Goal: Task Accomplishment & Management: Complete application form

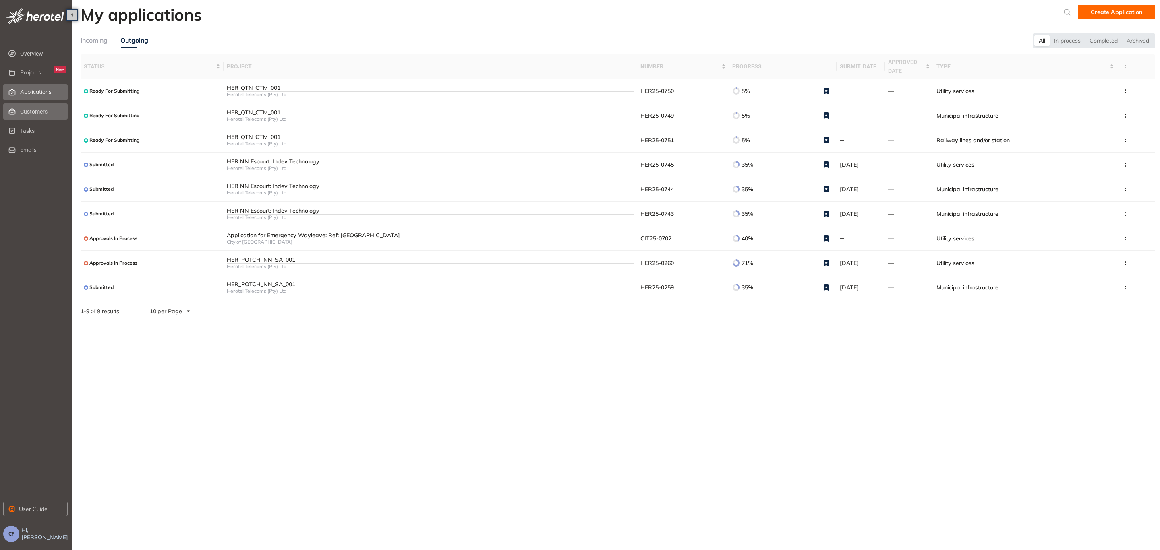
click at [40, 112] on span "Customers" at bounding box center [43, 112] width 46 height 16
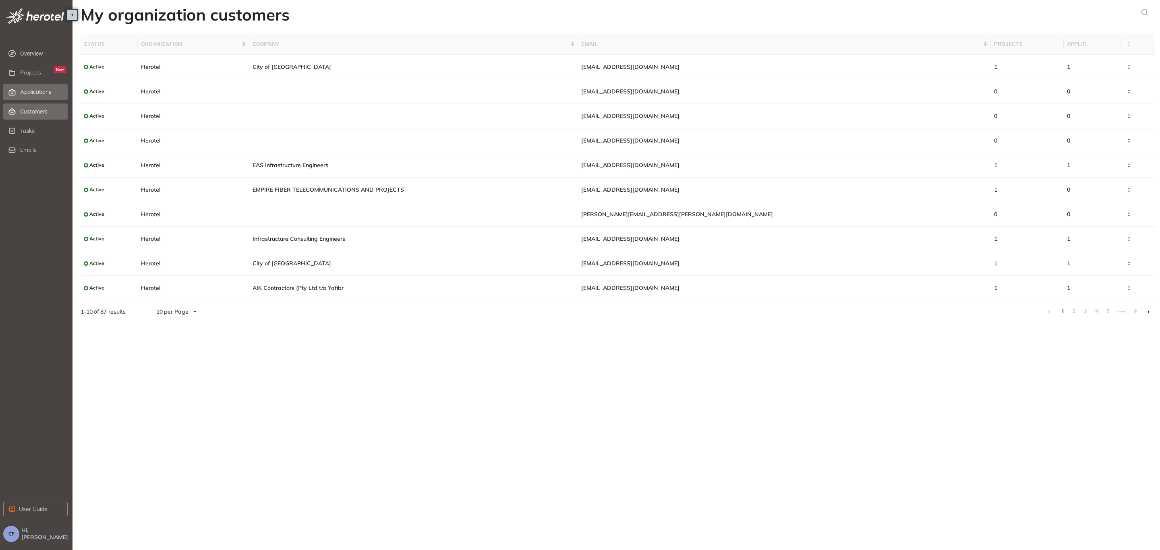
click at [37, 94] on span "Applications" at bounding box center [35, 92] width 31 height 7
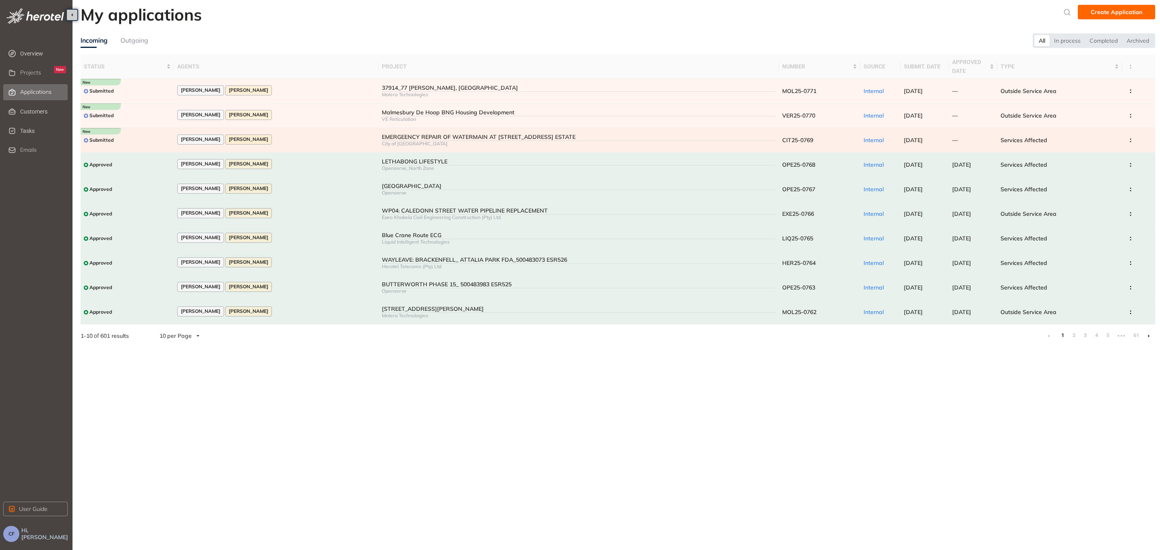
click at [382, 137] on div "EMERGEENCY REPAIR OF WATERMAIN AT [STREET_ADDRESS] ESTATE" at bounding box center [579, 137] width 394 height 7
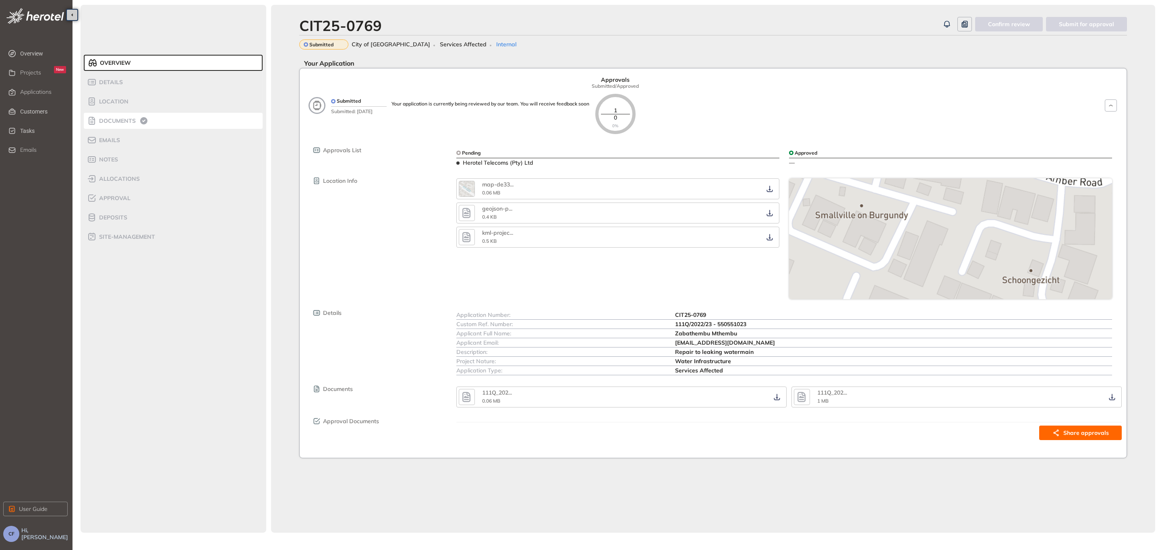
click at [108, 120] on span "Documents" at bounding box center [116, 121] width 39 height 7
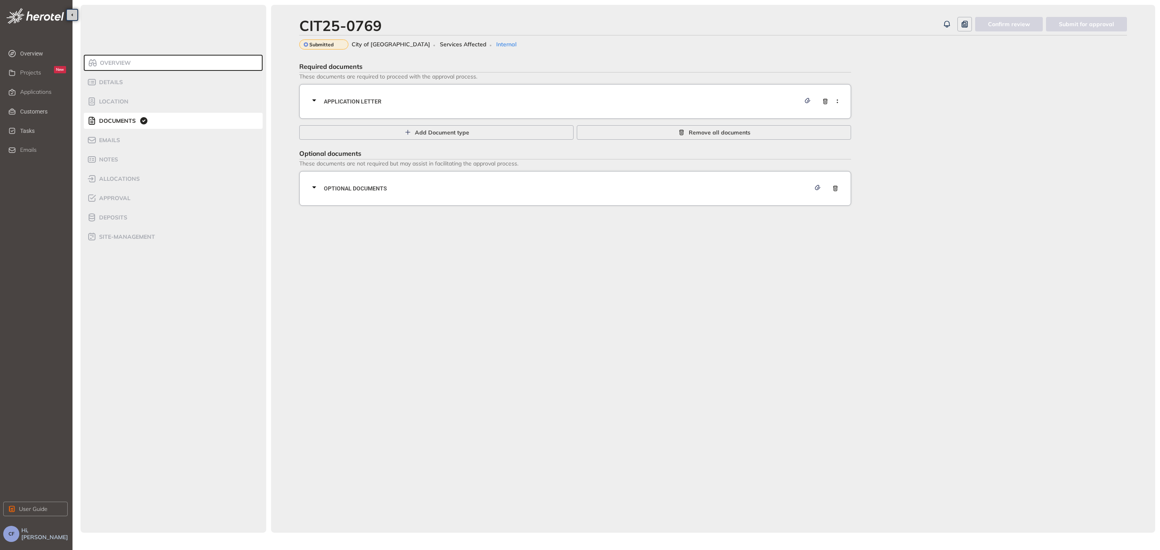
click at [330, 94] on div "Application letter" at bounding box center [577, 101] width 537 height 24
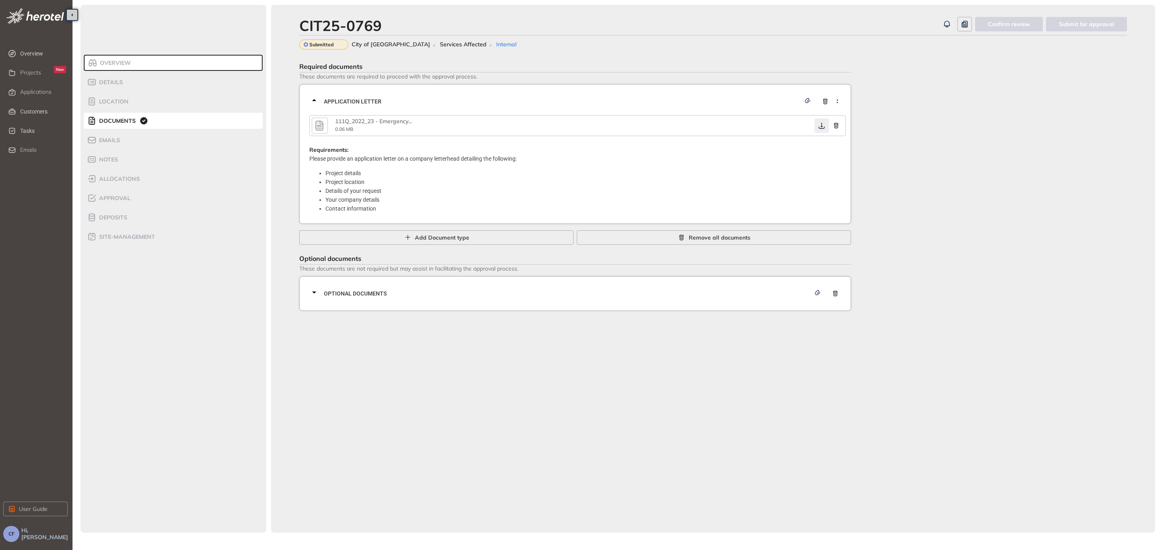
click at [821, 124] on icon "button" at bounding box center [822, 125] width 8 height 6
click at [433, 297] on div "Optional documents" at bounding box center [577, 294] width 537 height 24
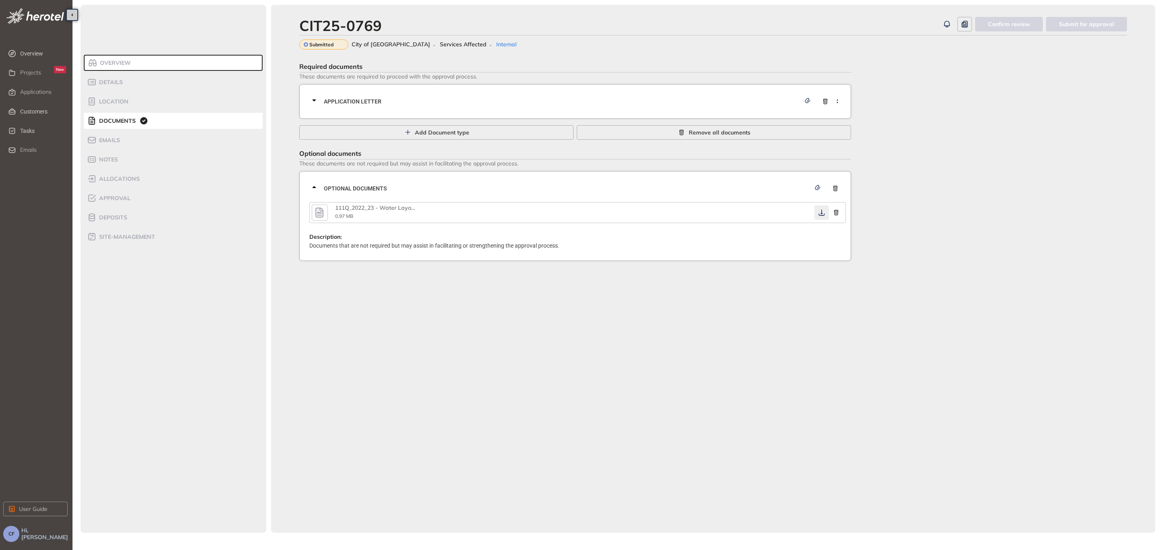
click at [821, 212] on icon "button" at bounding box center [822, 213] width 8 height 6
click at [368, 102] on span "Application letter" at bounding box center [562, 101] width 477 height 9
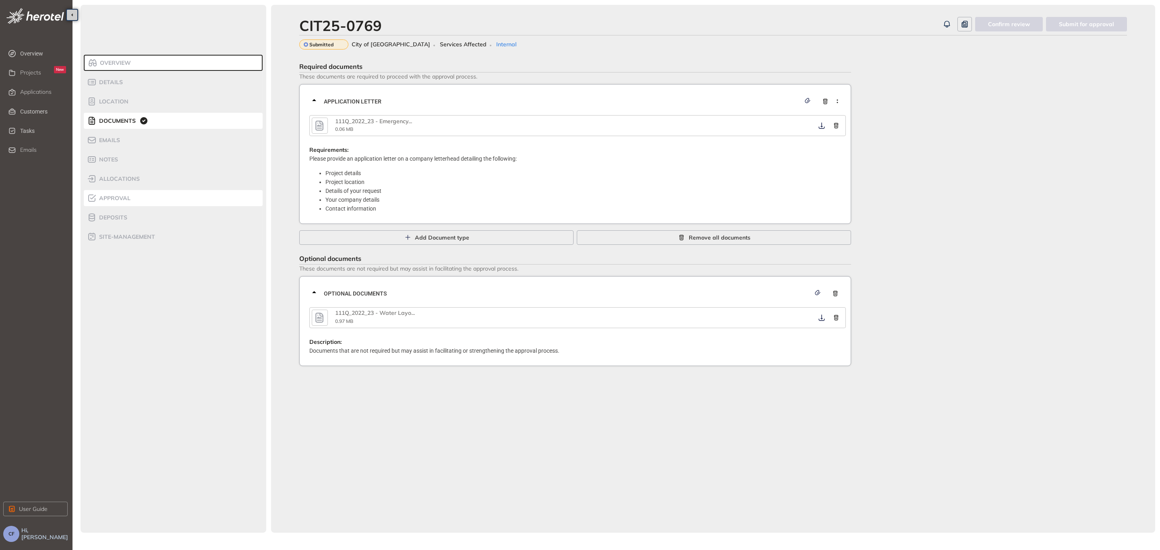
click at [120, 195] on span "Approval" at bounding box center [114, 198] width 34 height 7
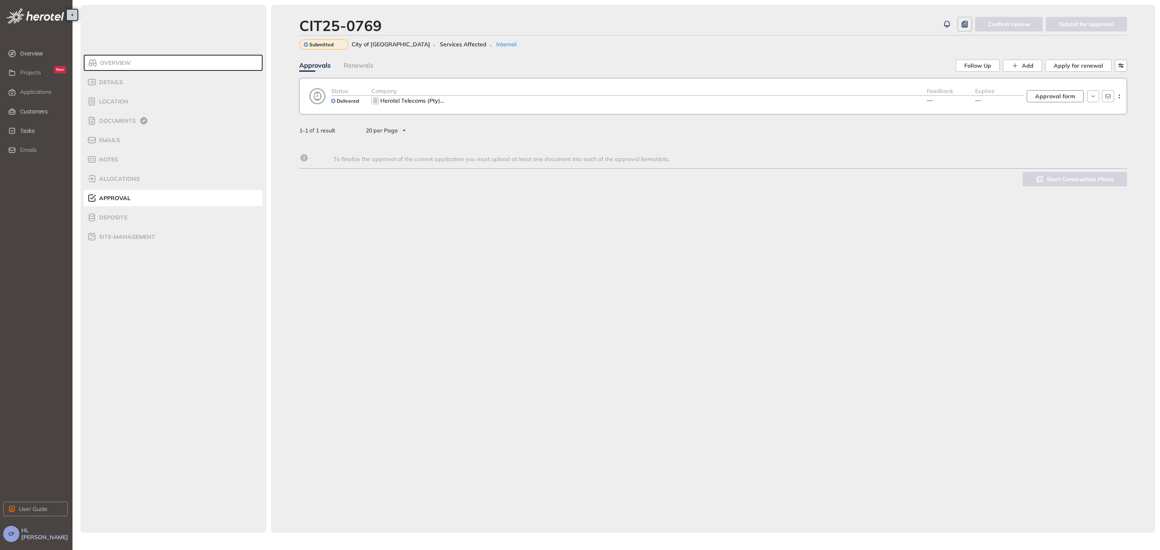
click at [1057, 97] on span "Approval form" at bounding box center [1055, 96] width 40 height 9
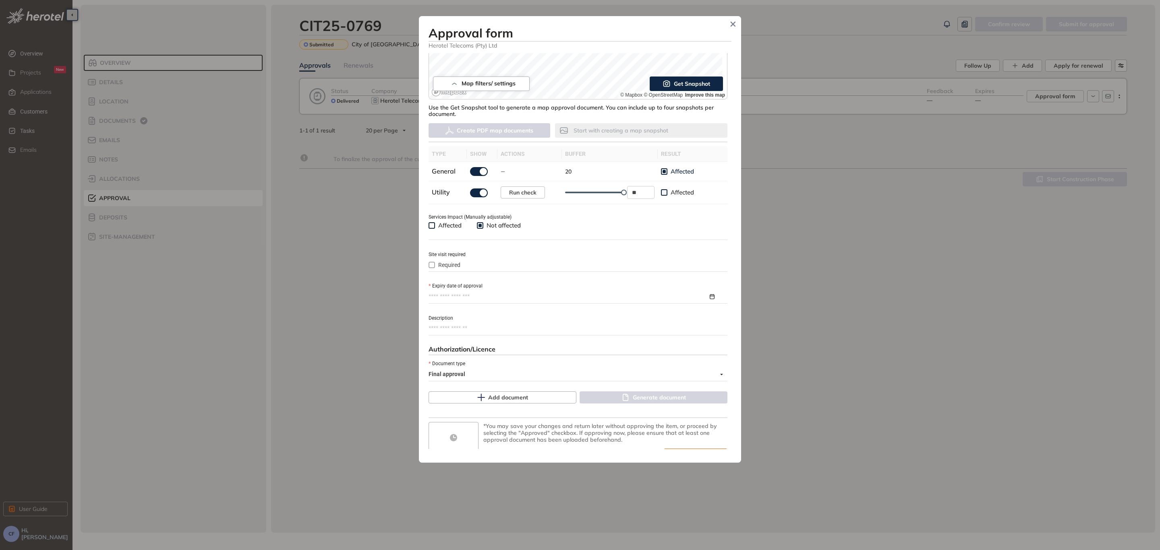
scroll to position [181, 0]
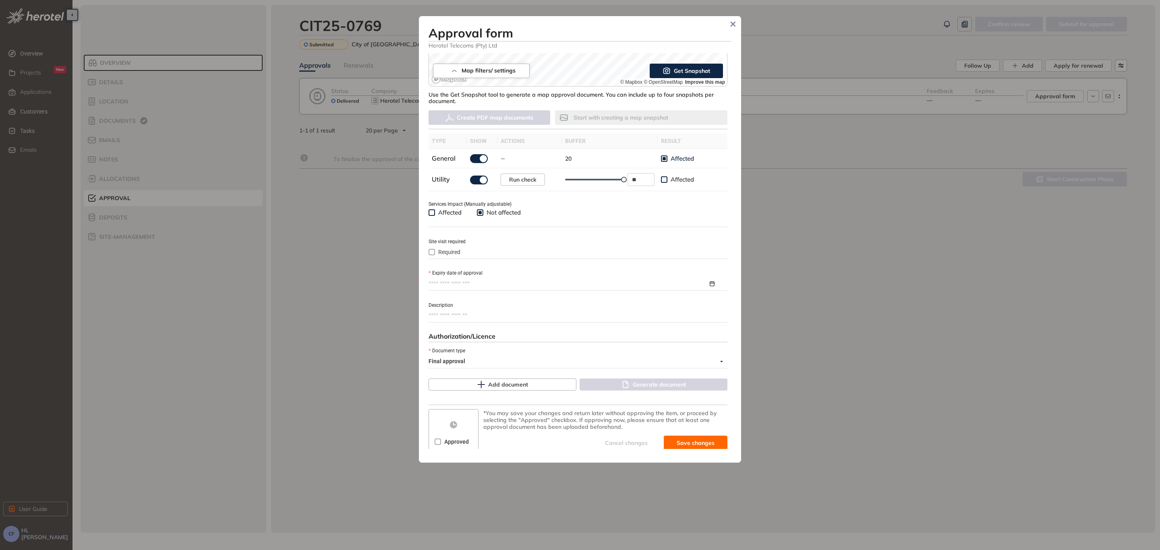
click at [456, 280] on input "Expiry date of approval" at bounding box center [569, 284] width 280 height 9
click at [560, 301] on button "button" at bounding box center [560, 303] width 9 height 17
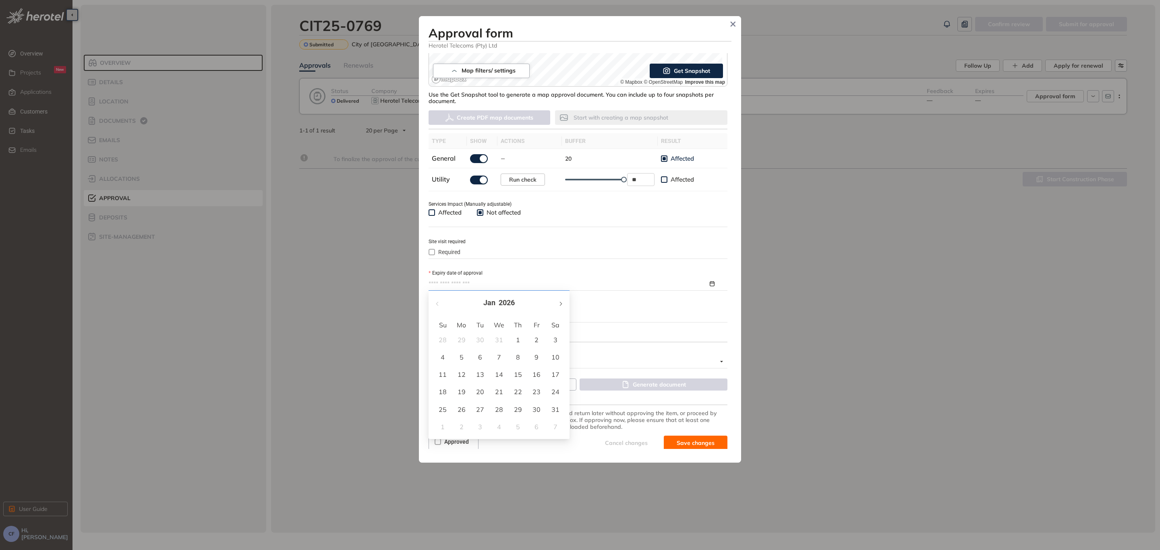
click at [560, 301] on button "button" at bounding box center [560, 303] width 9 height 17
click at [560, 302] on button "button" at bounding box center [560, 303] width 9 height 17
click at [434, 301] on button "button" at bounding box center [438, 303] width 9 height 17
type input "**********"
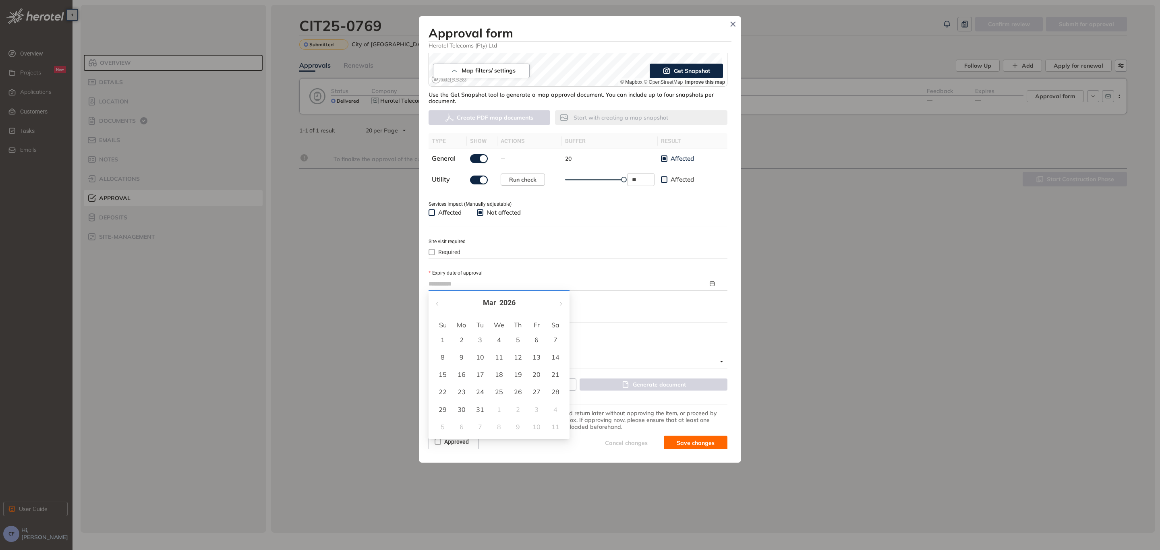
click at [464, 392] on div "23" at bounding box center [462, 392] width 10 height 10
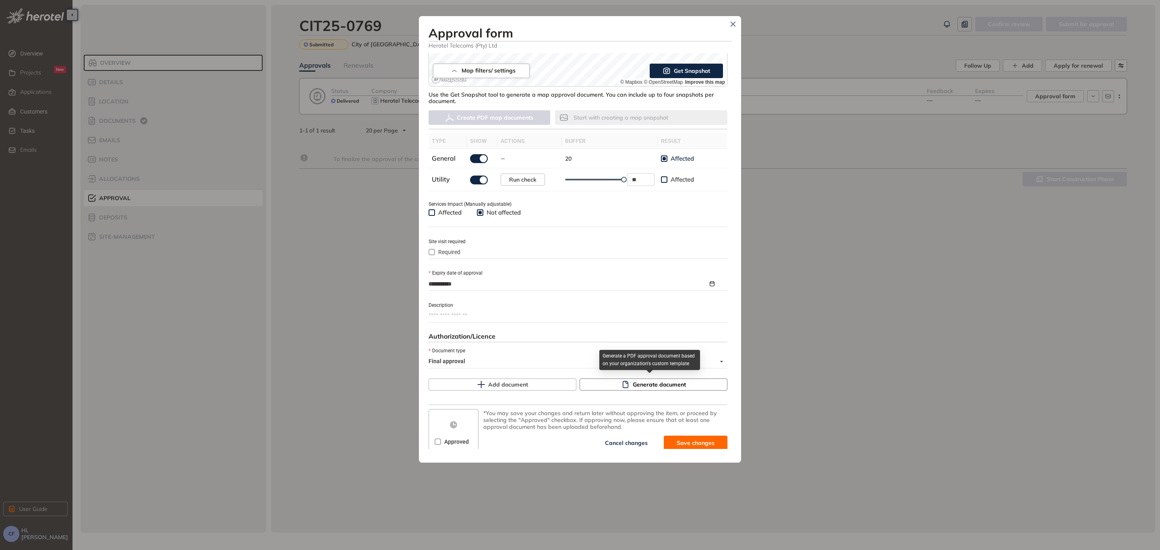
click at [672, 386] on span "Generate document" at bounding box center [659, 384] width 53 height 9
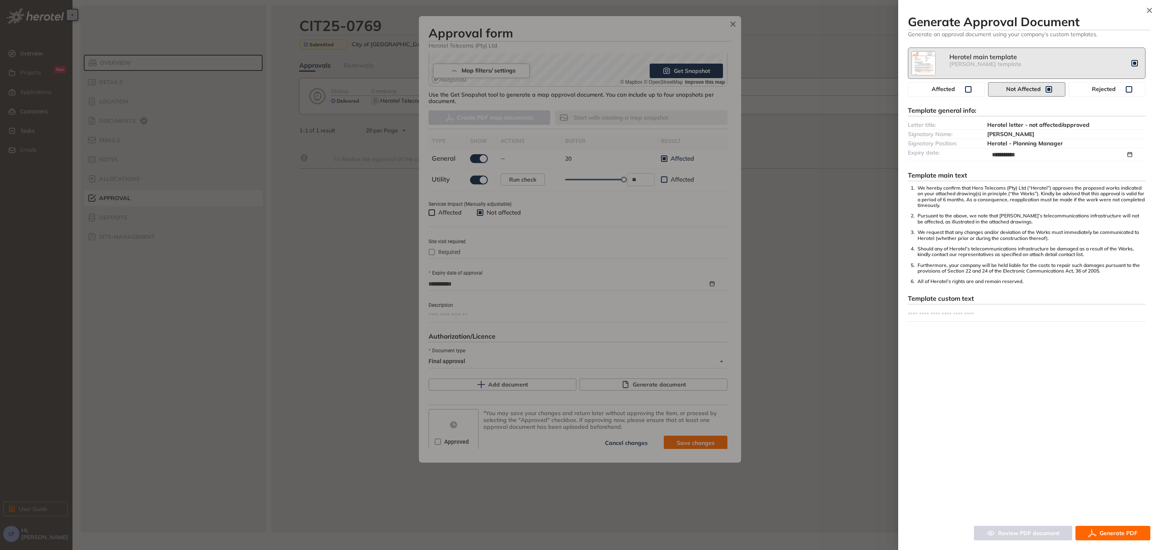
click at [1107, 533] on span "Generate PDF" at bounding box center [1119, 533] width 38 height 9
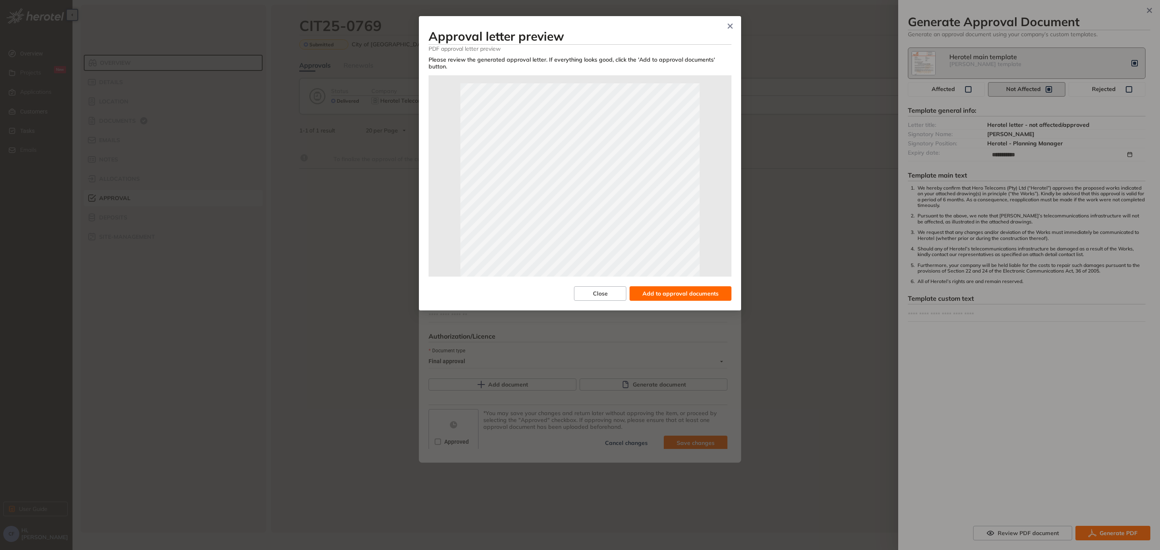
click at [650, 289] on span "Add to approval documents" at bounding box center [681, 293] width 76 height 9
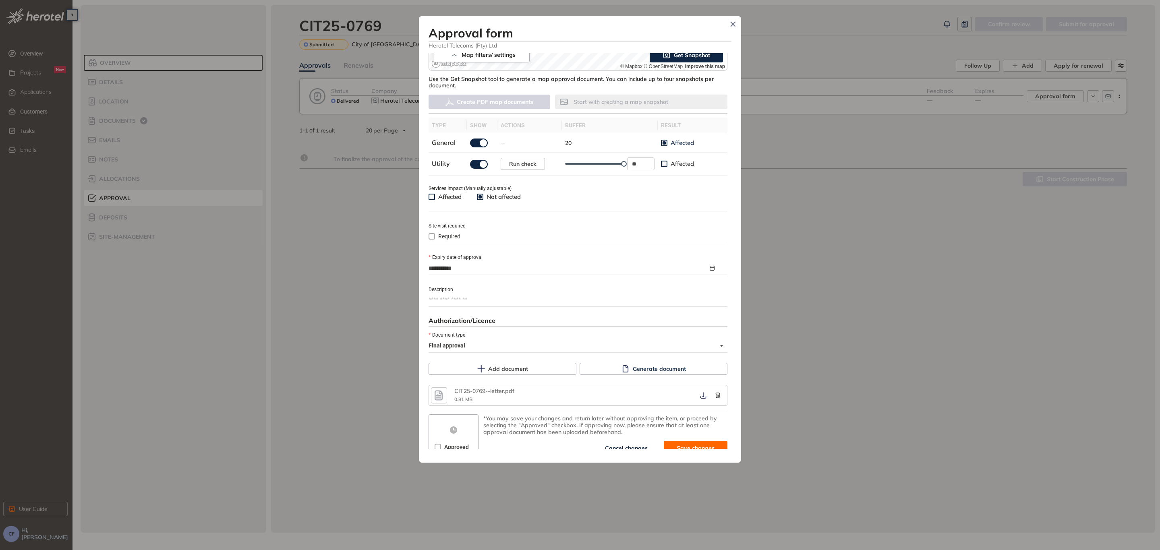
scroll to position [205, 0]
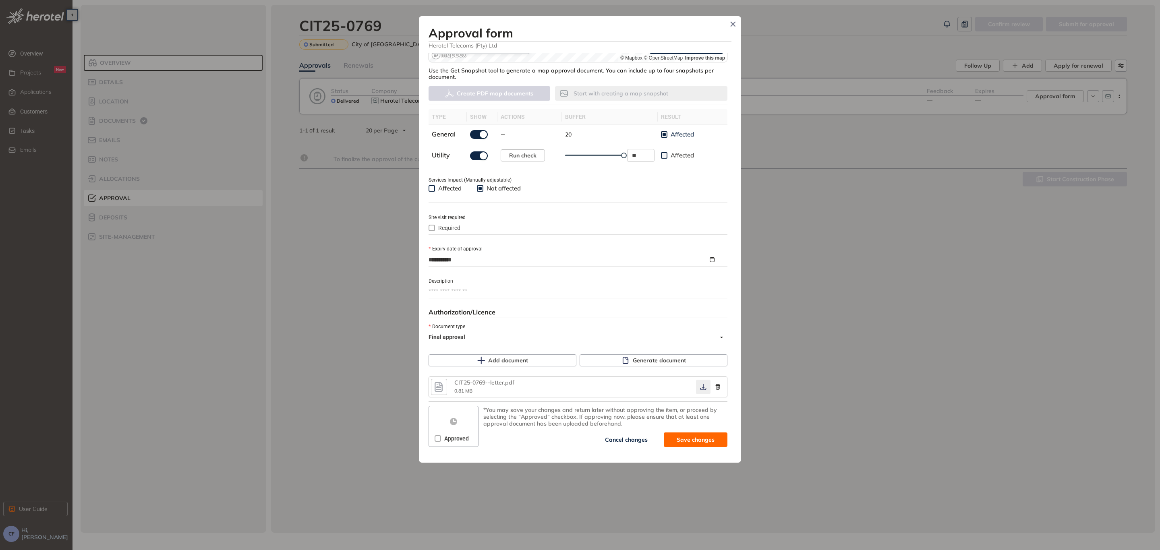
click at [699, 386] on icon "button" at bounding box center [703, 387] width 8 height 6
drag, startPoint x: 438, startPoint y: 433, endPoint x: 487, endPoint y: 432, distance: 49.6
click at [438, 434] on label "Approved" at bounding box center [453, 438] width 37 height 9
click at [654, 433] on button "Save and approve" at bounding box center [683, 440] width 87 height 15
type textarea "**********"
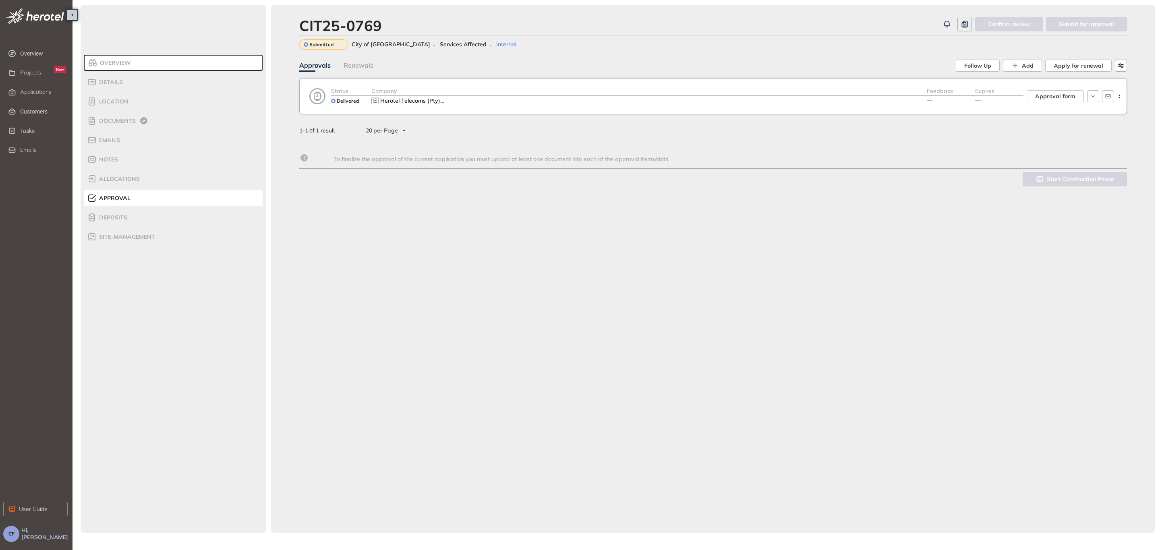
scroll to position [212, 0]
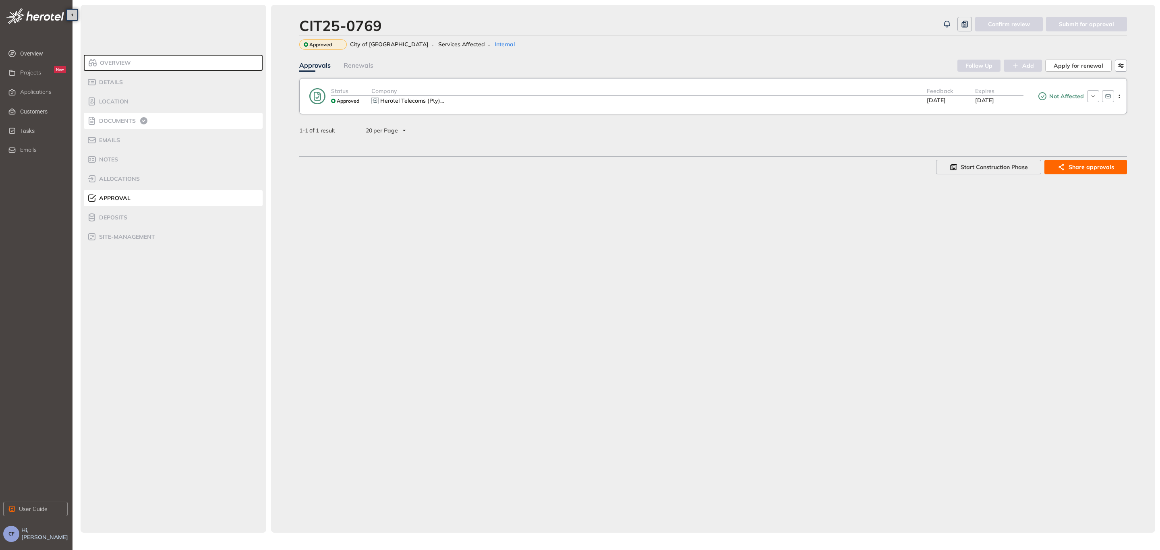
click at [118, 119] on span "Documents" at bounding box center [116, 121] width 39 height 7
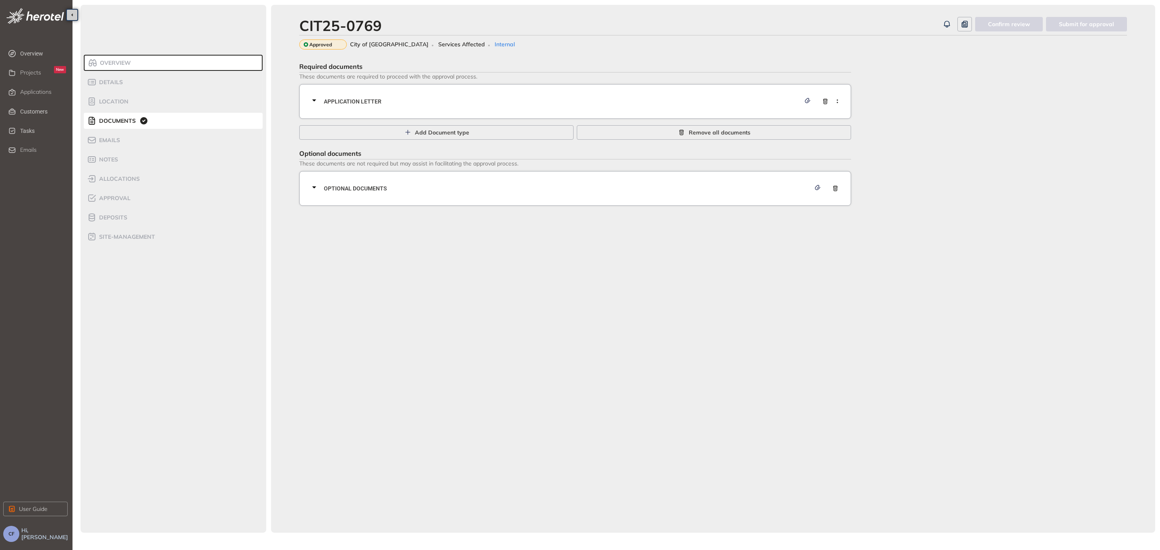
click at [341, 103] on span "Application letter" at bounding box center [562, 101] width 477 height 9
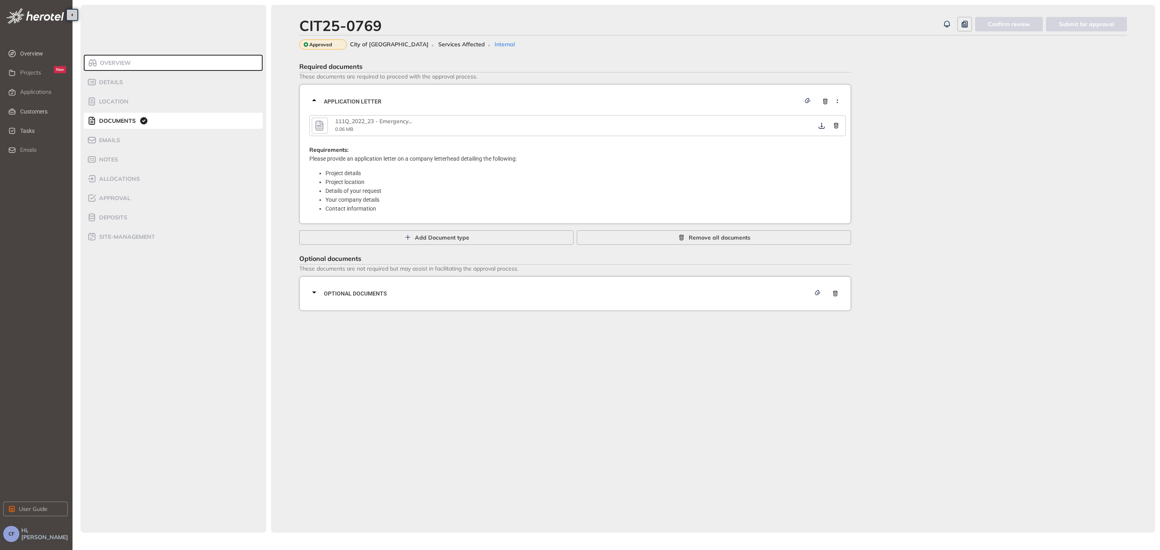
click at [319, 129] on icon "button" at bounding box center [319, 125] width 12 height 15
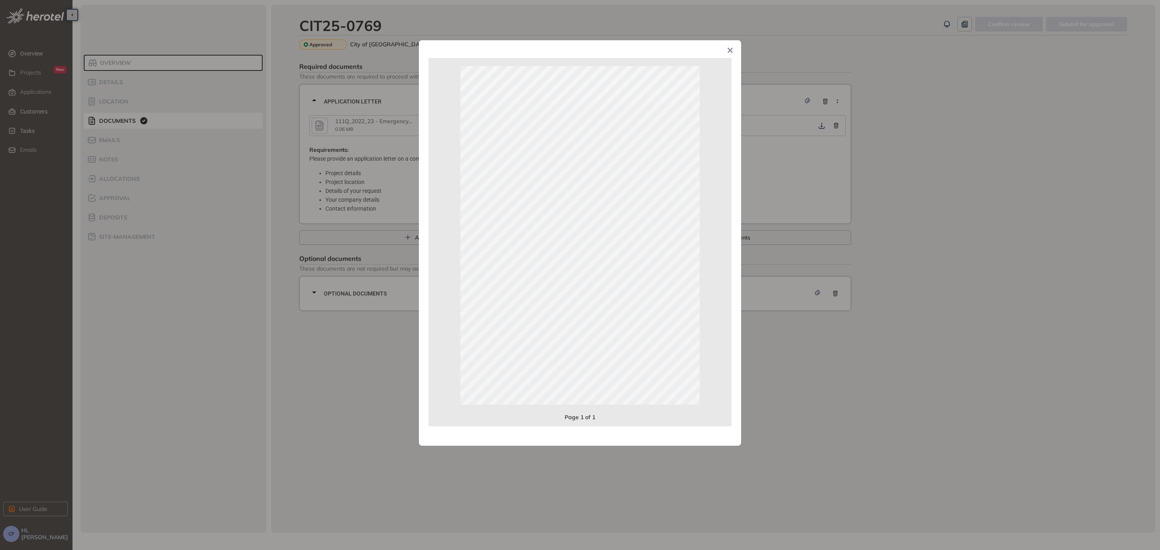
click at [728, 48] on icon "Close" at bounding box center [731, 51] width 6 height 6
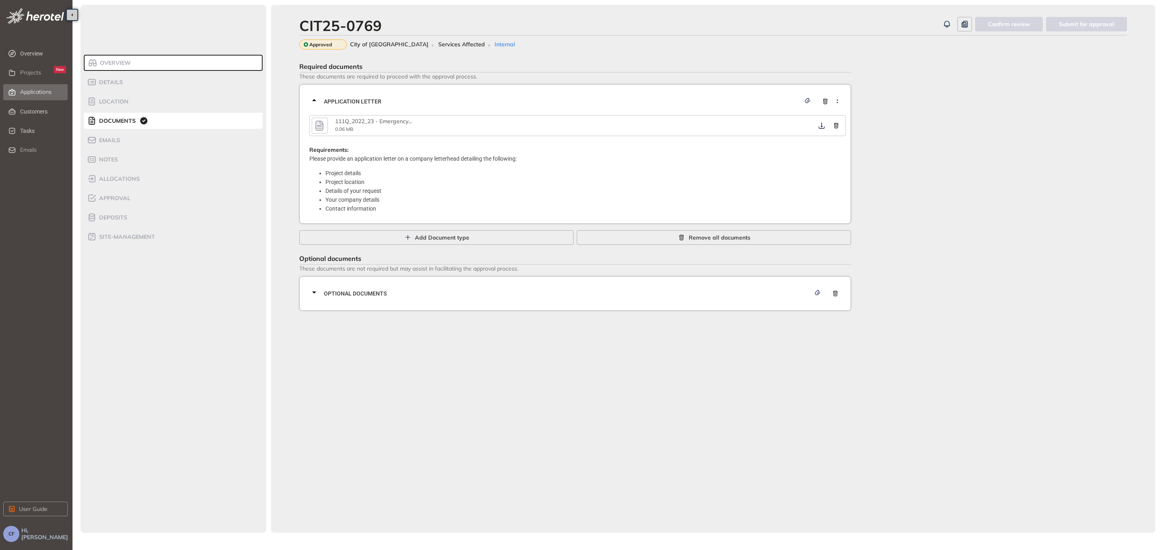
click at [33, 89] on span "Applications" at bounding box center [35, 92] width 31 height 7
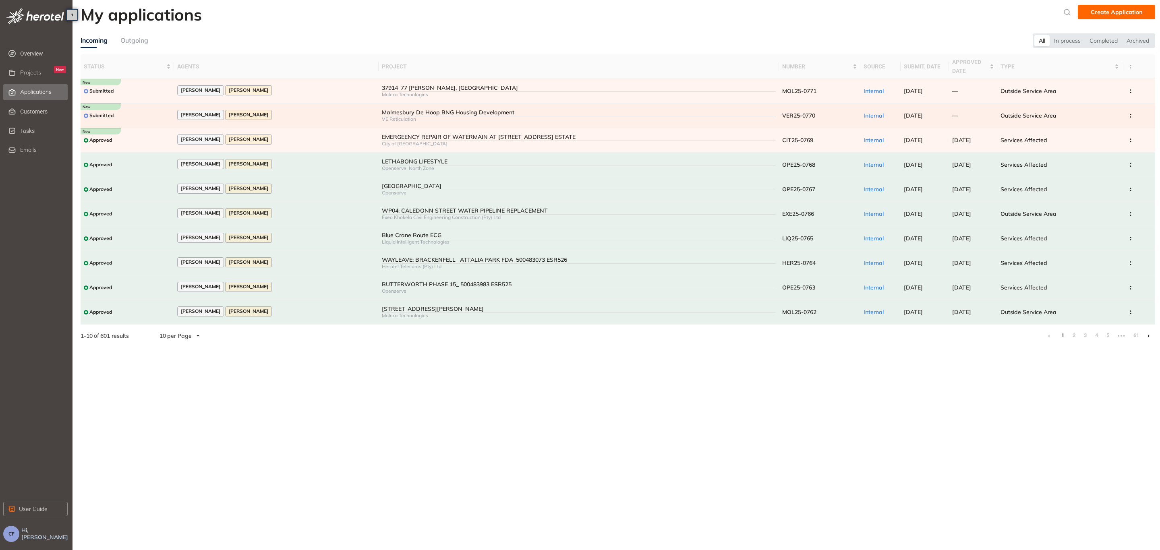
click at [398, 106] on td "Malmesbury De Hoop BNG Housing Development VE Reticulation" at bounding box center [579, 116] width 400 height 25
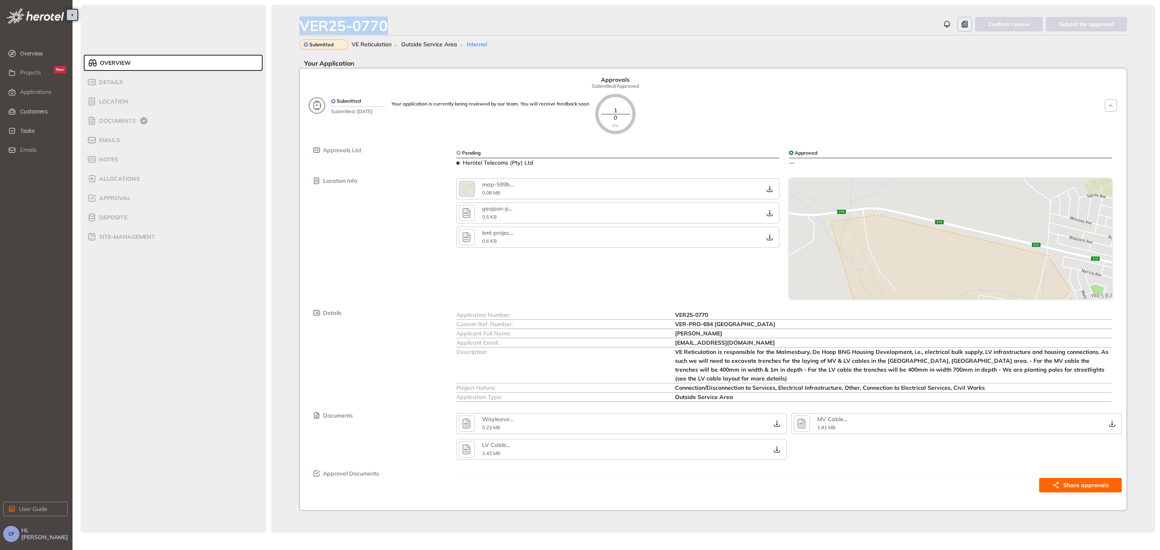
drag, startPoint x: 392, startPoint y: 30, endPoint x: 295, endPoint y: 21, distance: 97.5
click at [295, 21] on div "VER25-0770 Confirm review Submit for approval Submitted VE Reticulation Outside…" at bounding box center [713, 269] width 884 height 528
copy div "VER25-0770"
click at [125, 120] on span "Documents" at bounding box center [116, 121] width 39 height 7
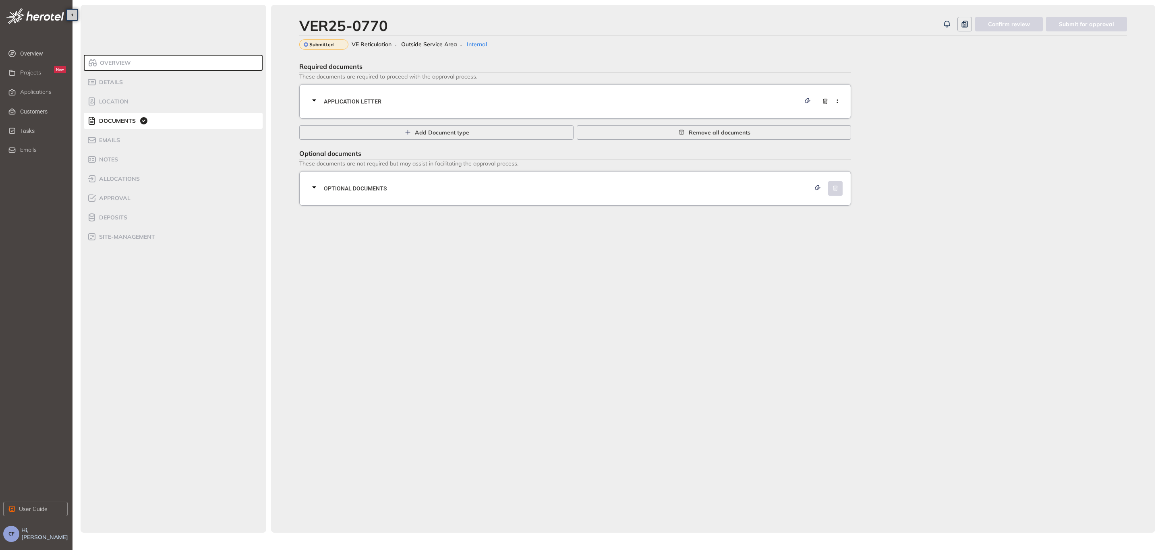
drag, startPoint x: 525, startPoint y: 100, endPoint x: 530, endPoint y: 99, distance: 5.3
click at [525, 99] on span "Application letter" at bounding box center [562, 101] width 477 height 9
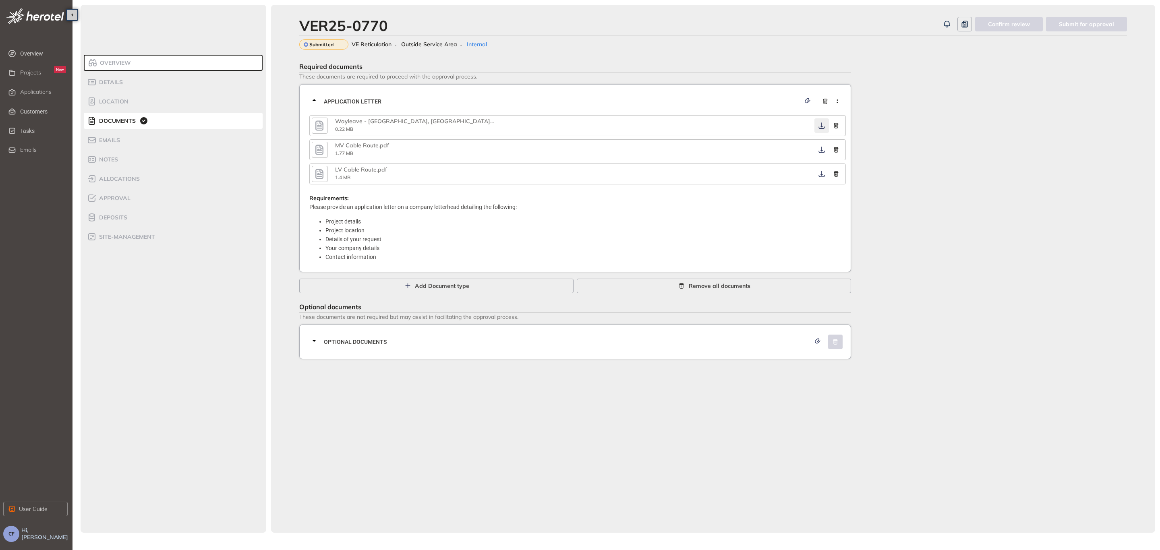
click at [823, 125] on icon "button" at bounding box center [822, 125] width 8 height 6
click at [824, 149] on icon "button" at bounding box center [822, 150] width 8 height 6
click at [822, 175] on icon "button" at bounding box center [822, 174] width 8 height 6
click at [717, 335] on div "Optional documents" at bounding box center [577, 342] width 537 height 24
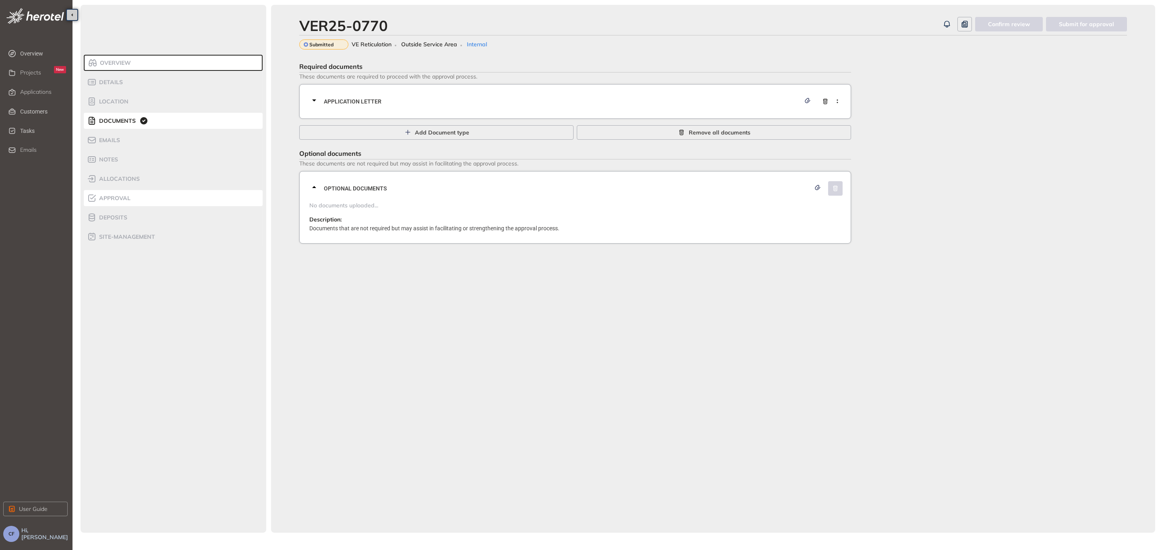
click at [138, 197] on div "Approval" at bounding box center [121, 198] width 68 height 10
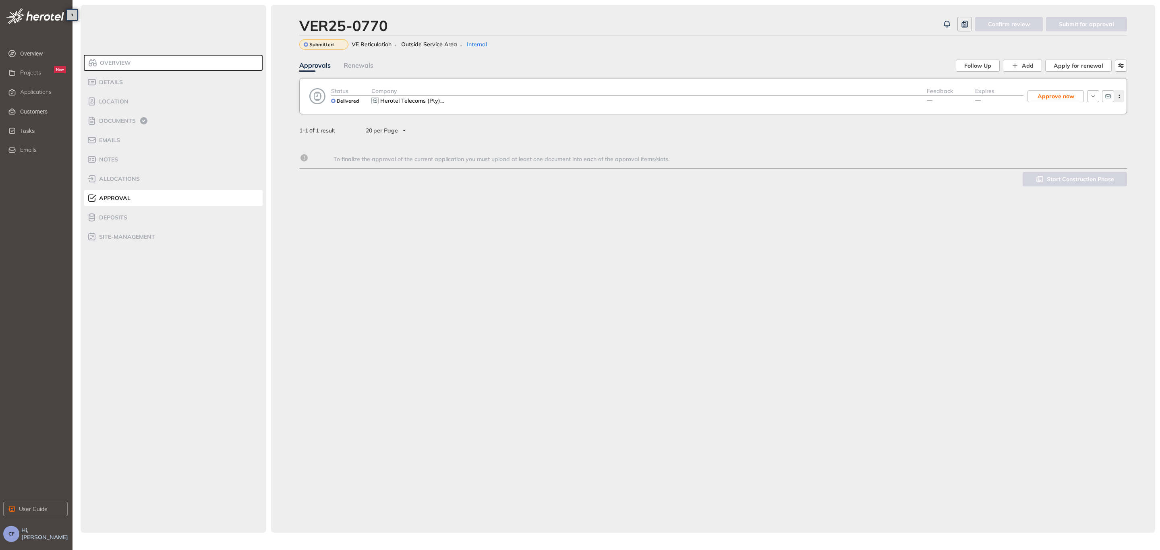
click at [1122, 95] on icon "button" at bounding box center [1120, 97] width 8 height 4
click at [1092, 130] on span "View approval form" at bounding box center [1089, 130] width 55 height 7
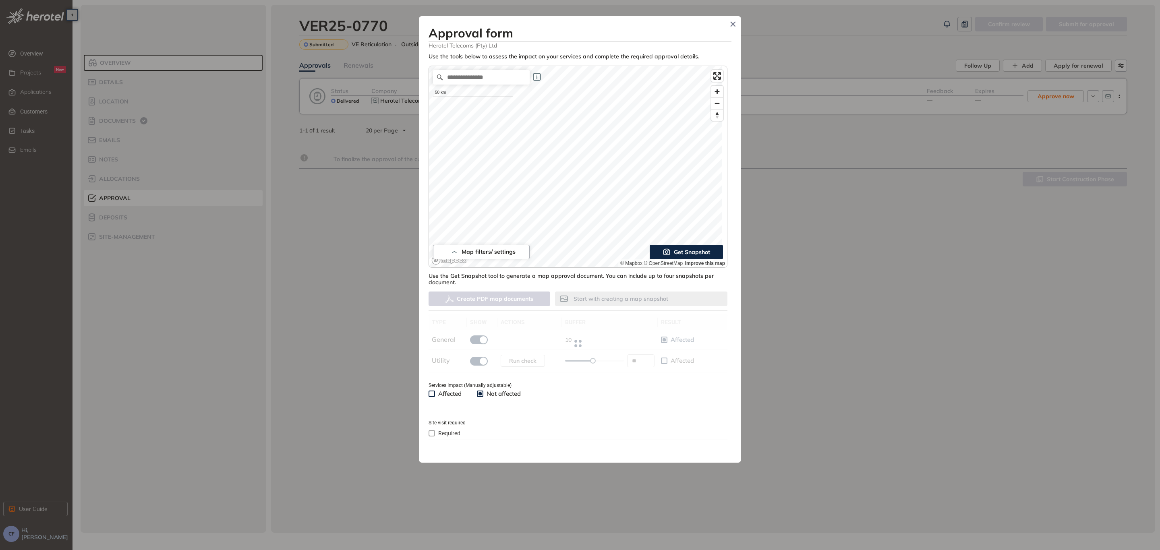
type input "**"
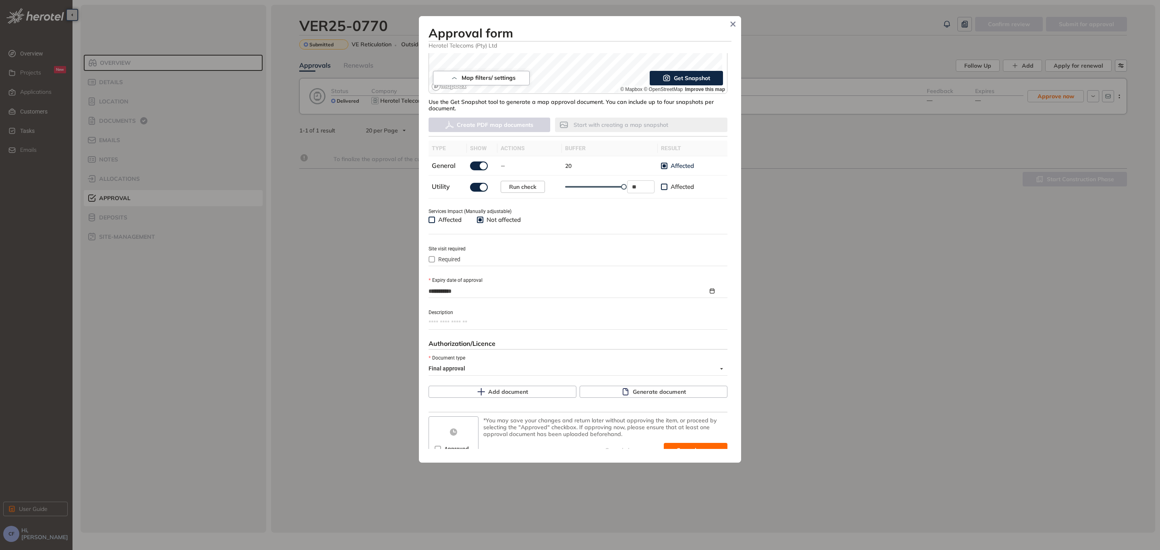
scroll to position [181, 0]
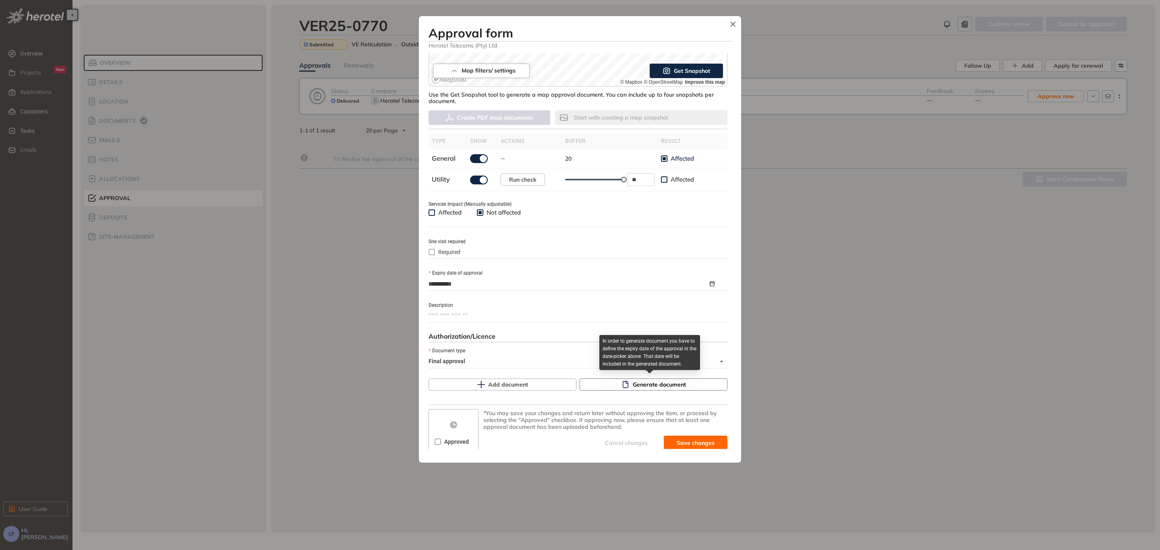
click at [640, 382] on span "Generate document" at bounding box center [659, 384] width 53 height 9
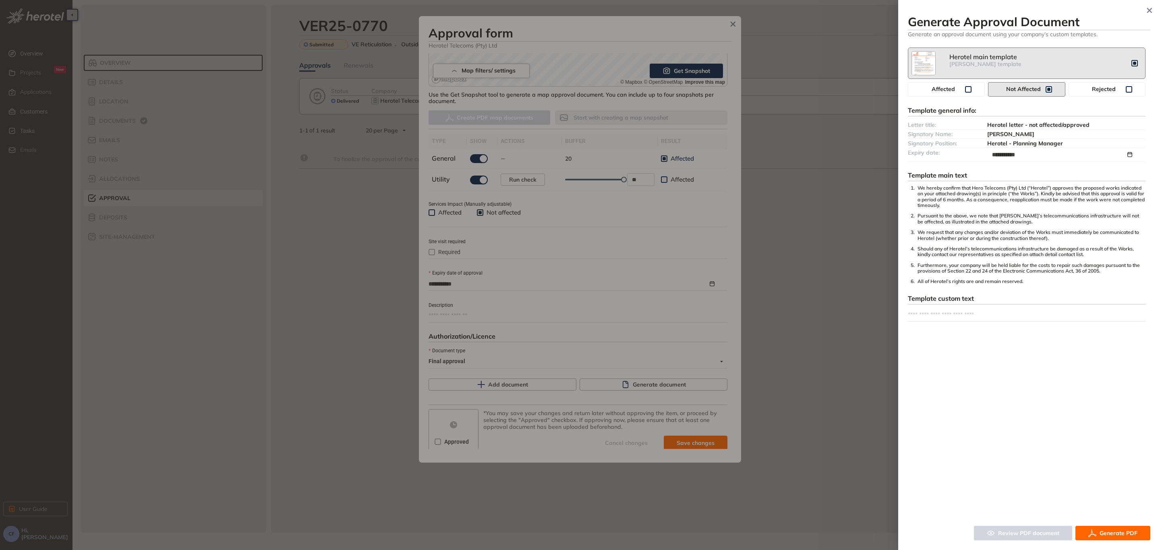
click at [1104, 531] on span "Generate PDF" at bounding box center [1119, 533] width 38 height 9
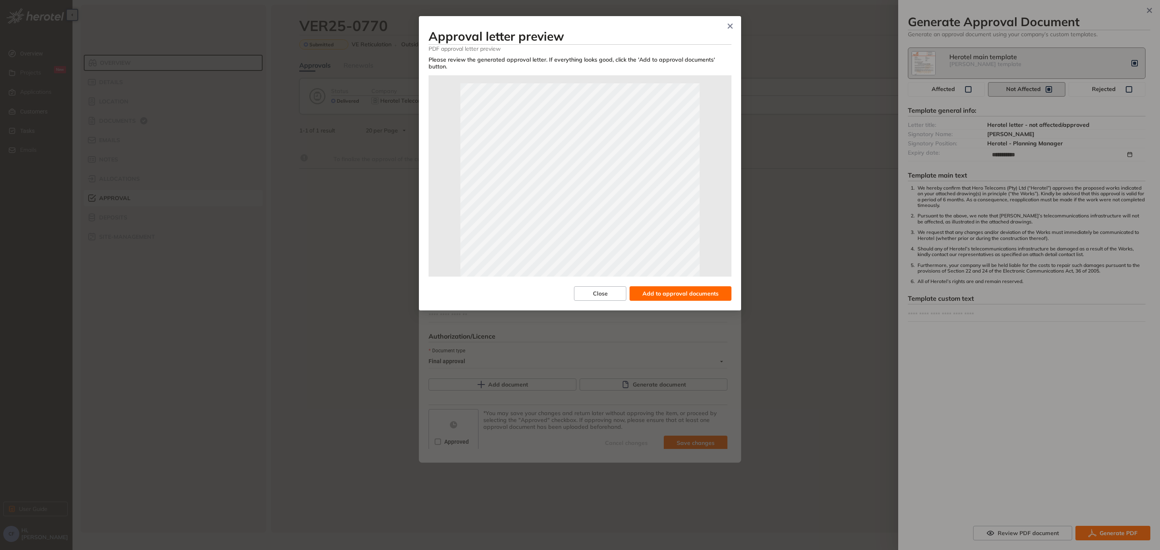
click at [691, 291] on span "Add to approval documents" at bounding box center [681, 293] width 76 height 9
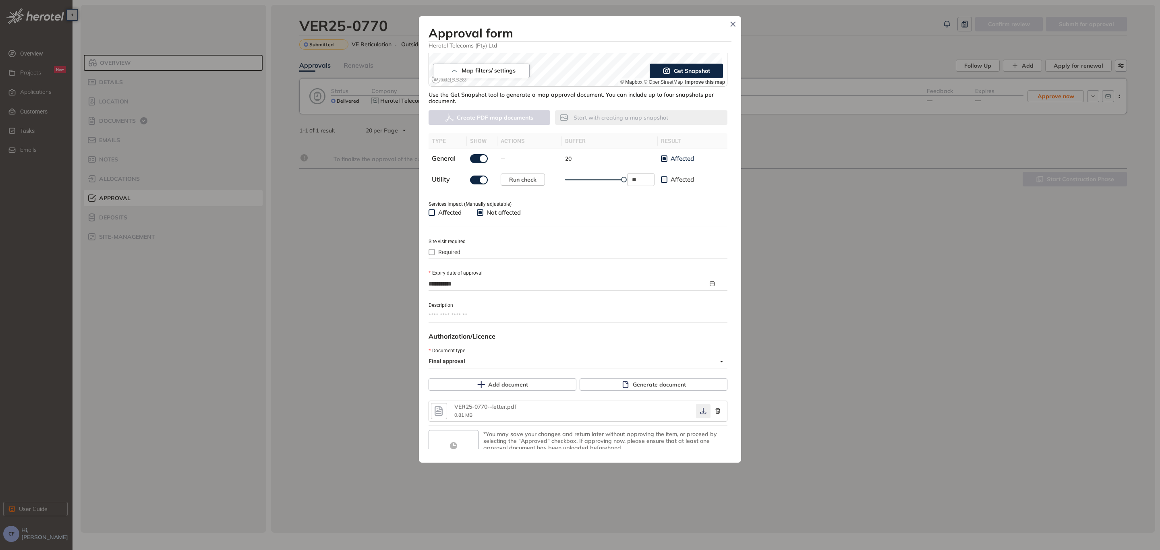
click at [699, 409] on icon "button" at bounding box center [703, 411] width 8 height 6
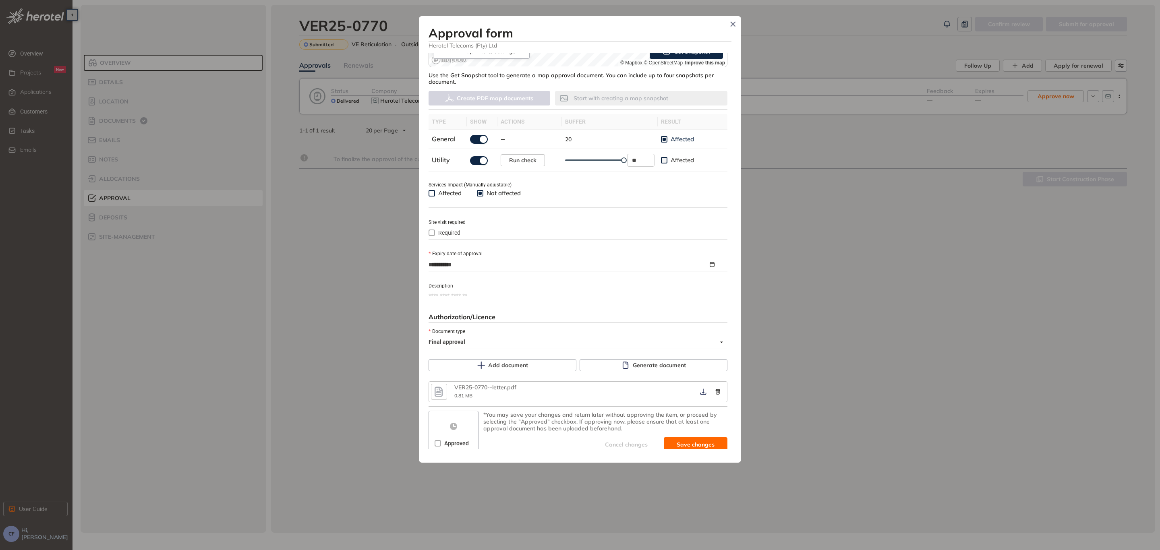
scroll to position [205, 0]
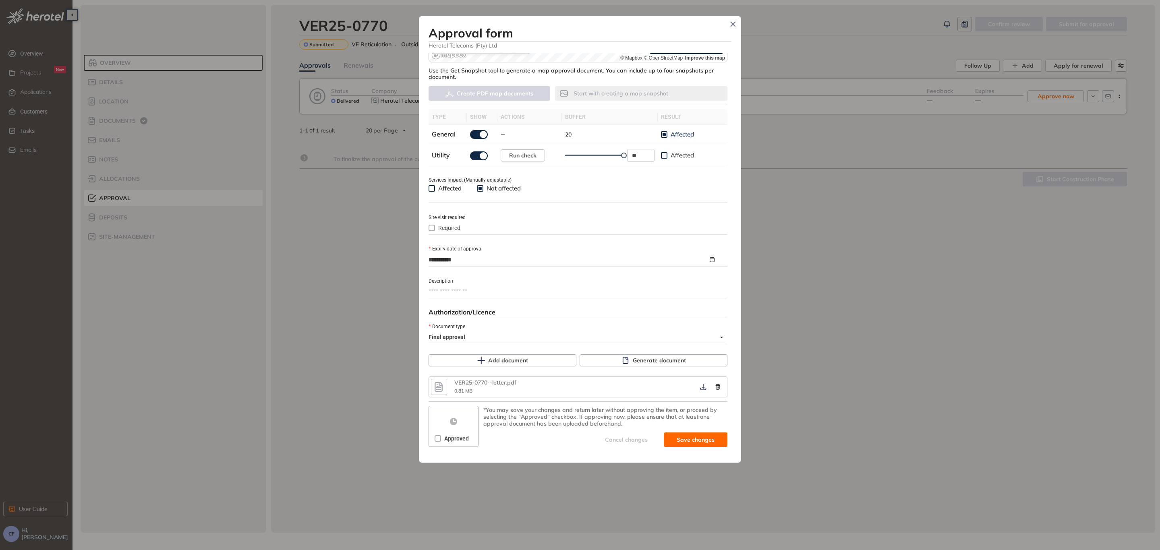
click at [442, 438] on span "Approved" at bounding box center [456, 438] width 31 height 9
click at [676, 440] on span "Save and approve" at bounding box center [689, 440] width 50 height 9
type textarea "**********"
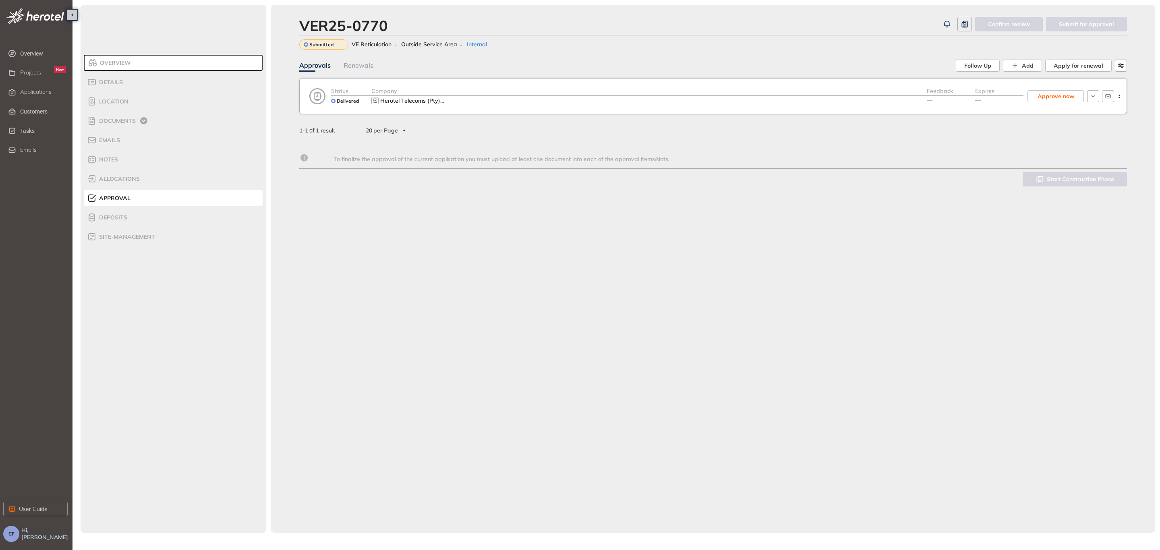
scroll to position [212, 0]
click at [46, 91] on span "Applications" at bounding box center [35, 92] width 31 height 7
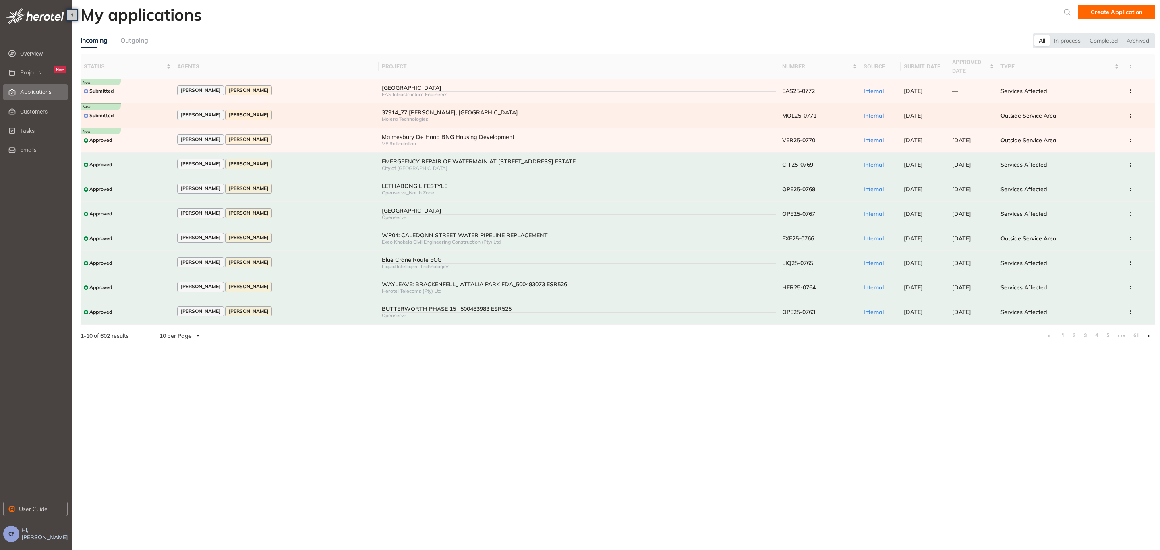
click at [382, 114] on div "37914_77 [PERSON_NAME], [GEOGRAPHIC_DATA]" at bounding box center [579, 112] width 394 height 7
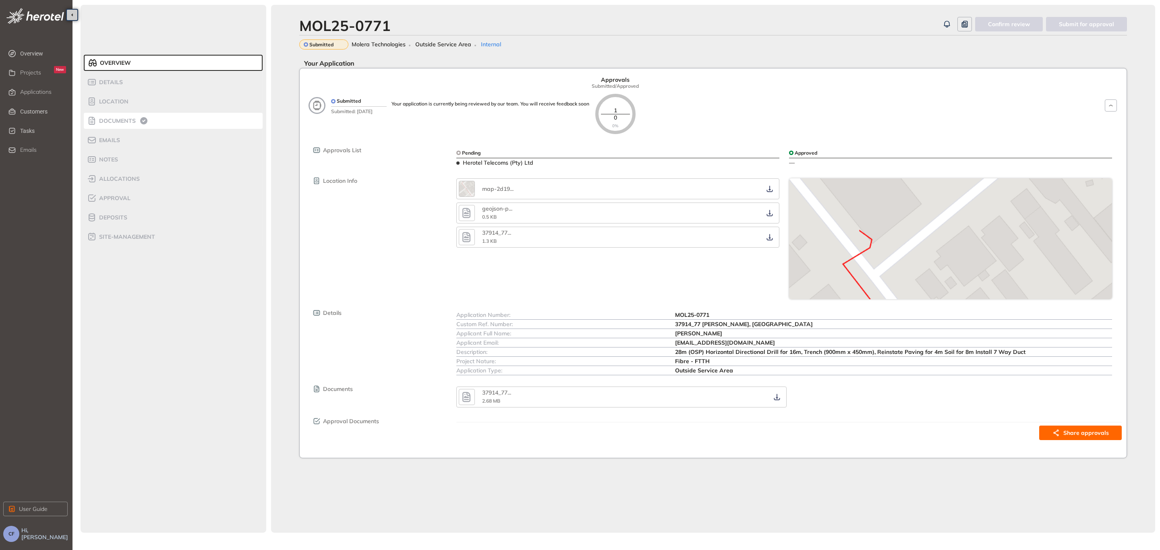
click at [127, 118] on span "Documents" at bounding box center [116, 121] width 39 height 7
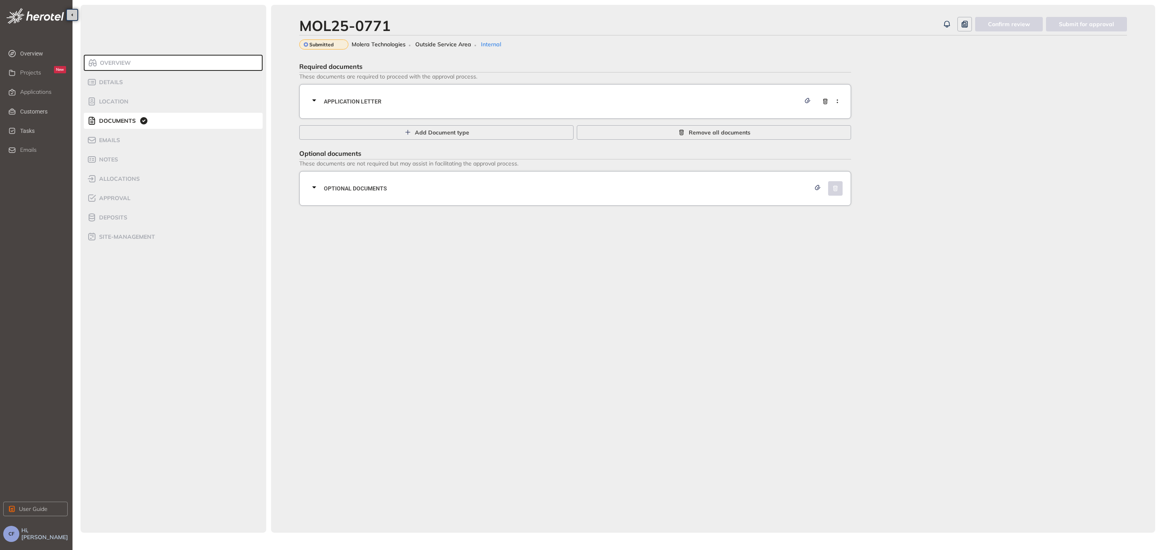
click at [404, 106] on div "Application letter" at bounding box center [577, 101] width 537 height 24
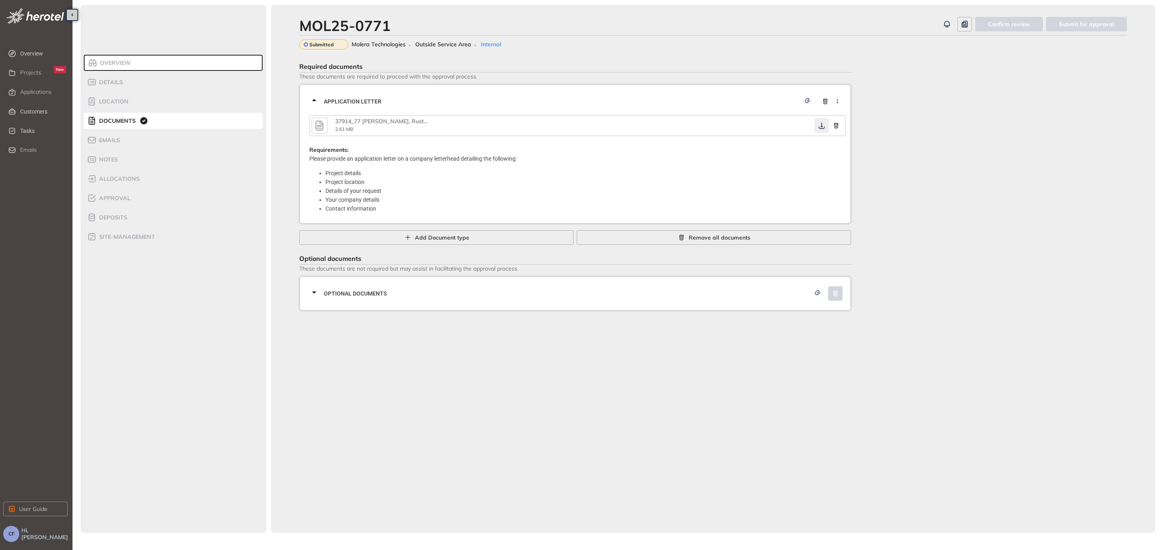
click at [823, 124] on icon "button" at bounding box center [822, 125] width 8 height 6
click at [574, 295] on span "Optional documents" at bounding box center [567, 293] width 487 height 9
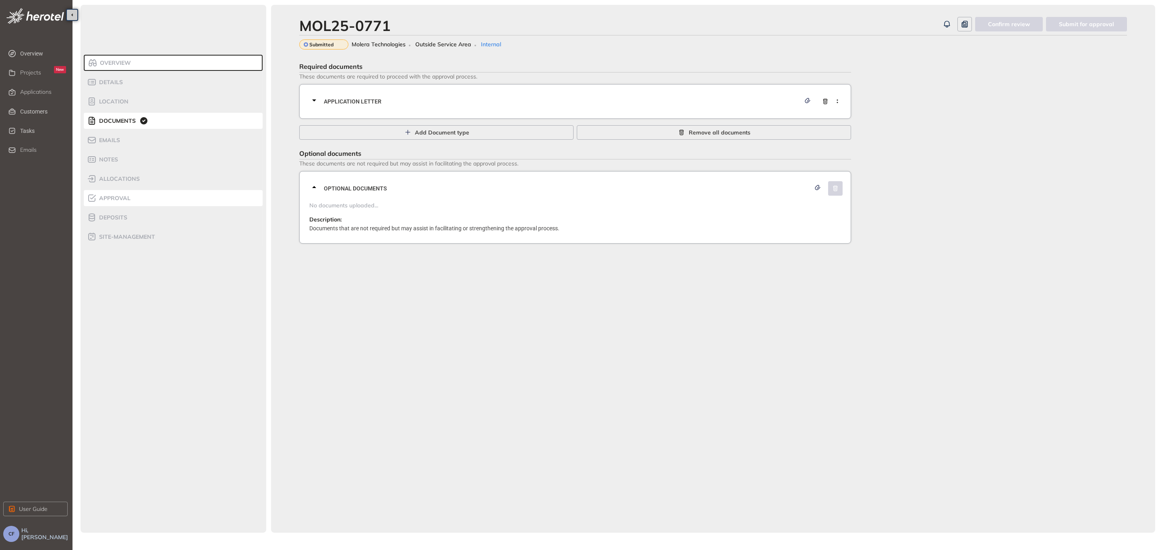
click at [126, 199] on span "Approval" at bounding box center [114, 198] width 34 height 7
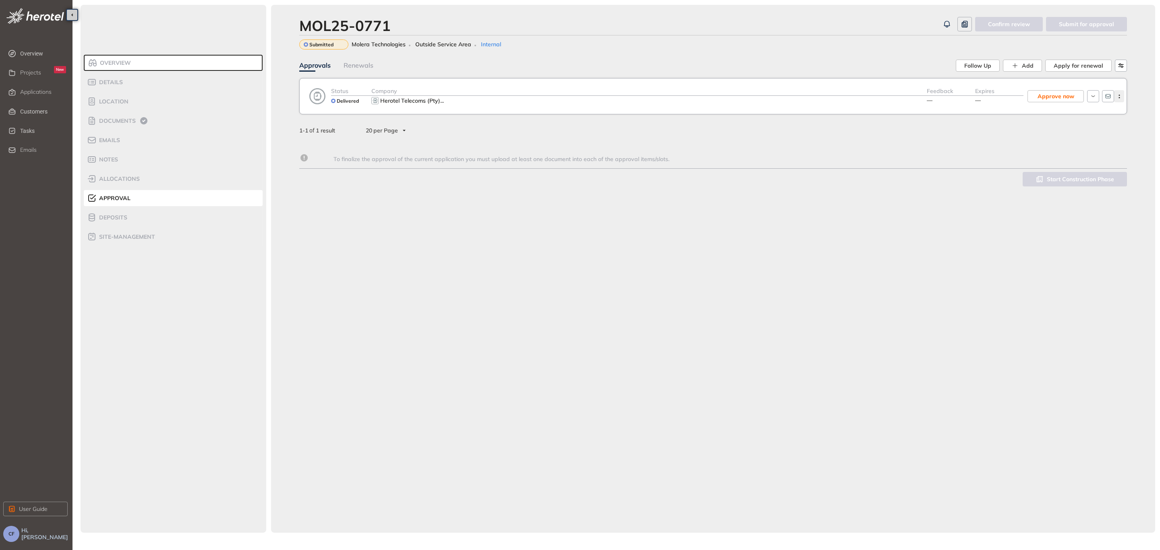
click at [1119, 96] on icon "button" at bounding box center [1120, 97] width 8 height 4
click at [1101, 125] on button "View approval form" at bounding box center [1085, 130] width 69 height 12
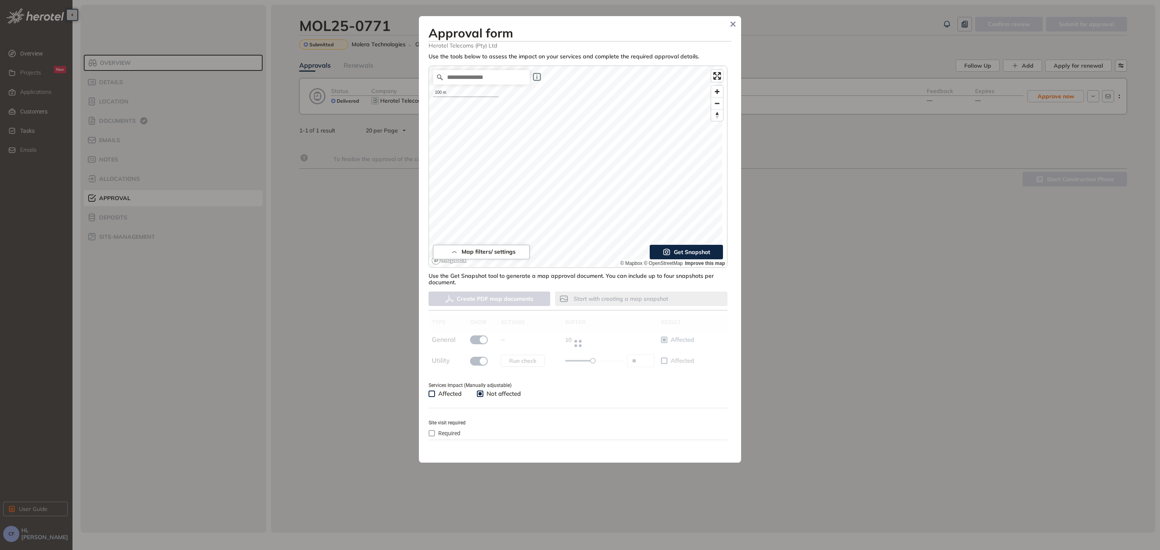
type input "**"
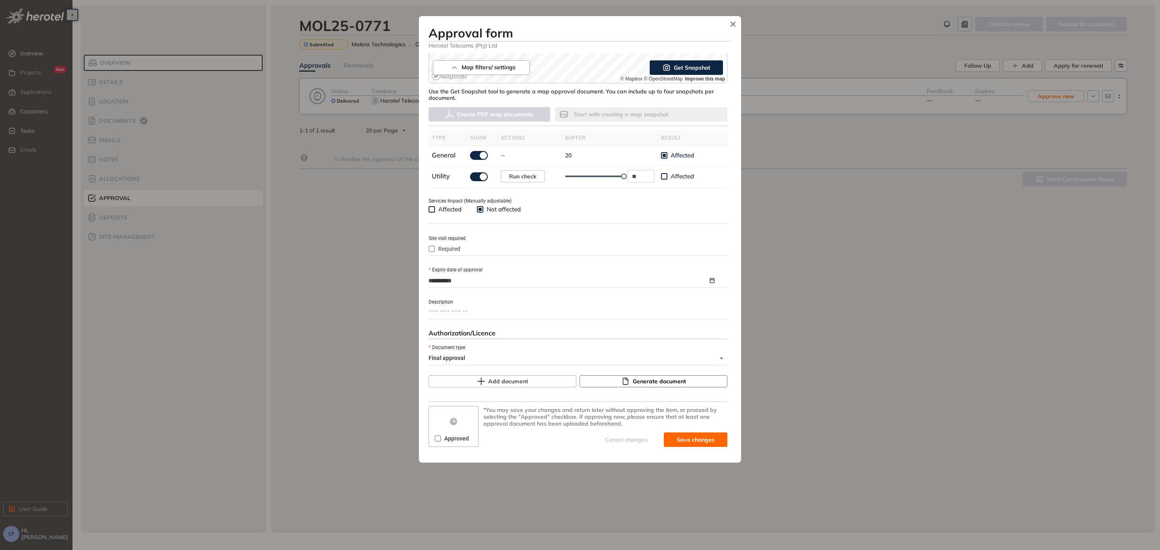
scroll to position [185, 0]
click at [640, 380] on span "Generate document" at bounding box center [659, 381] width 53 height 9
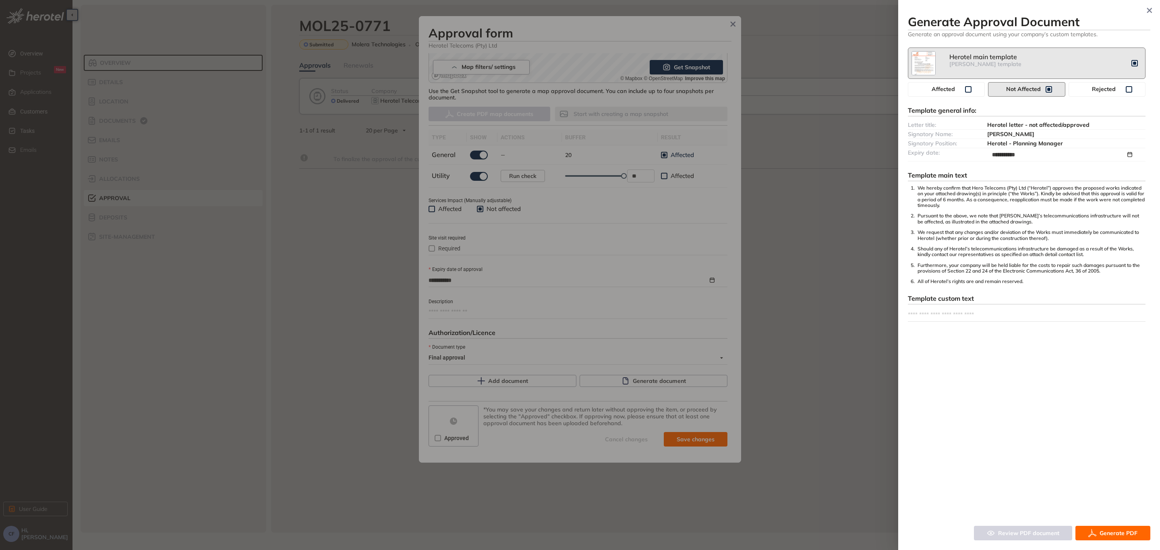
click at [1139, 531] on button "Generate PDF" at bounding box center [1113, 533] width 75 height 15
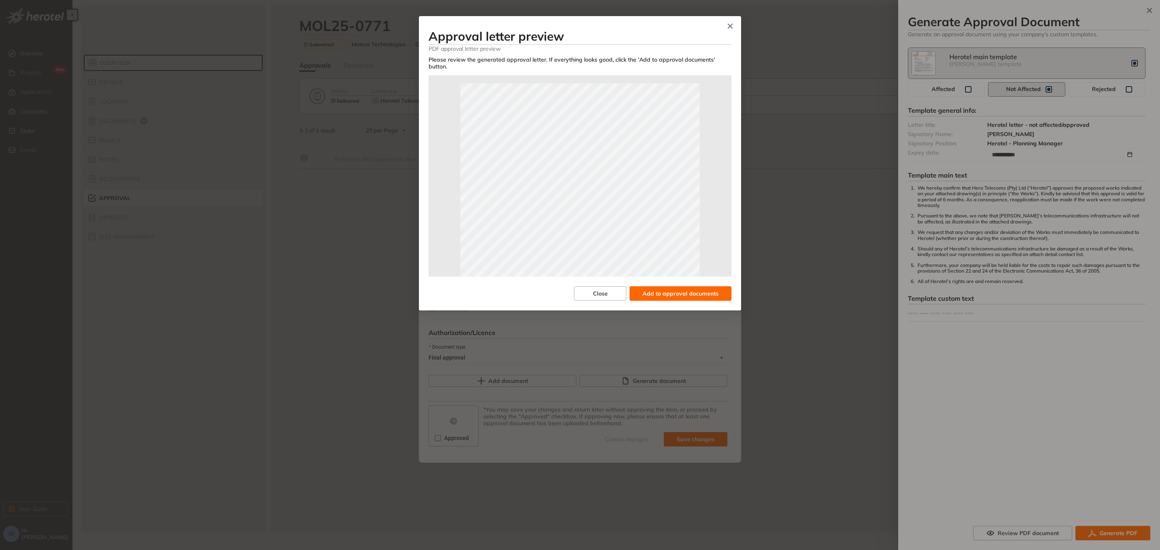
click at [696, 290] on span "Add to approval documents" at bounding box center [681, 293] width 76 height 9
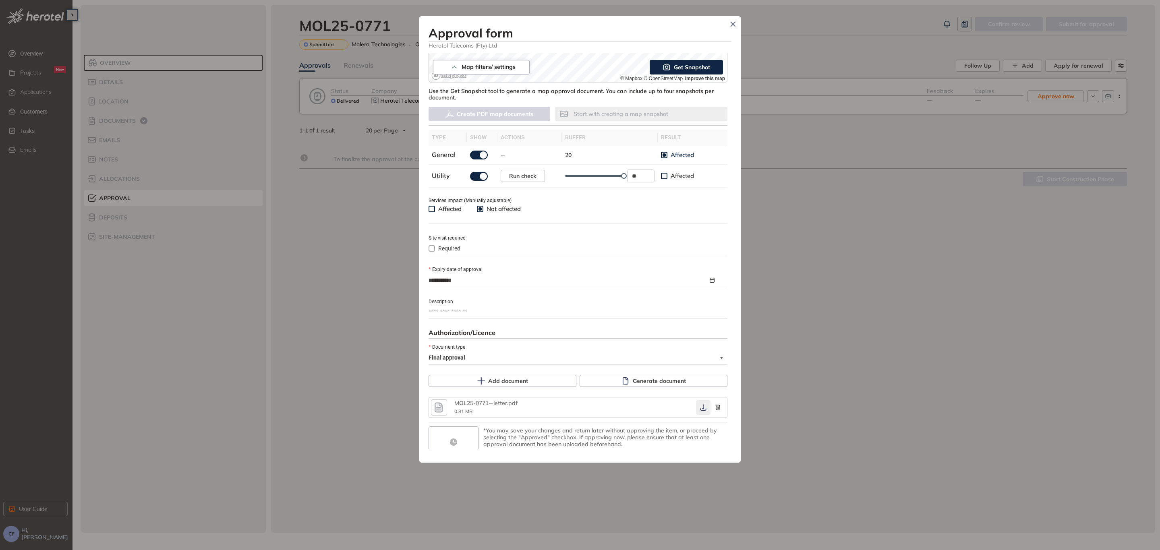
click at [699, 408] on icon "button" at bounding box center [703, 408] width 8 height 6
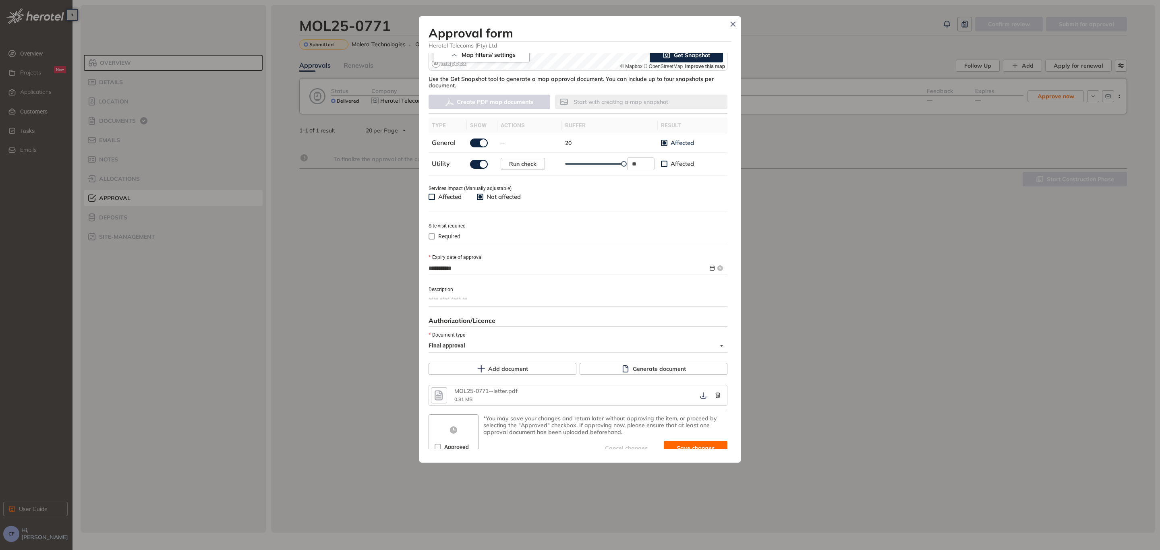
scroll to position [205, 0]
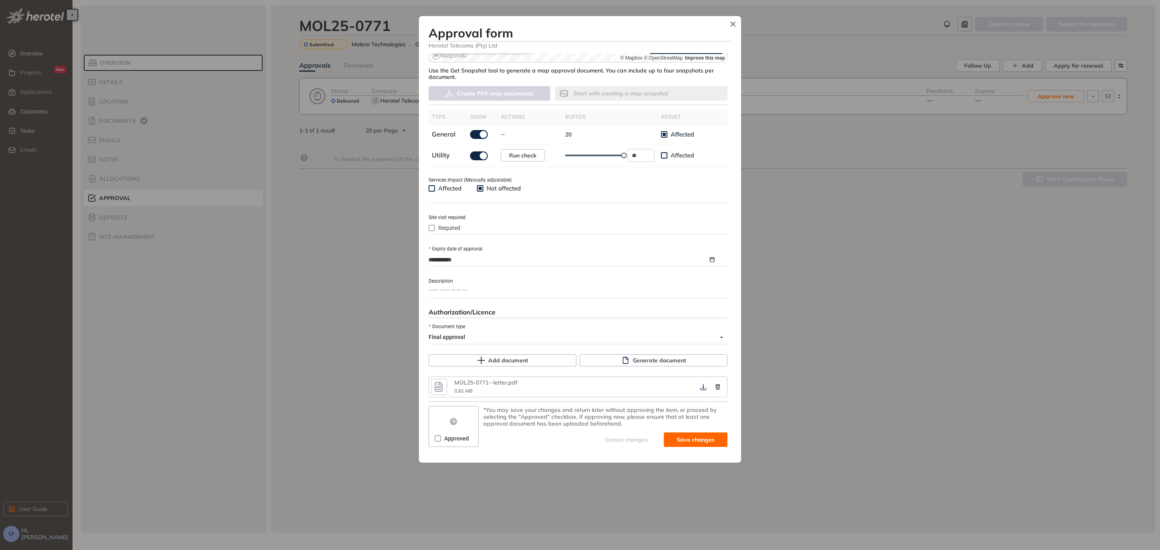
click at [440, 442] on div "Approved" at bounding box center [453, 438] width 37 height 13
click at [673, 440] on span "Save and approve" at bounding box center [689, 440] width 50 height 9
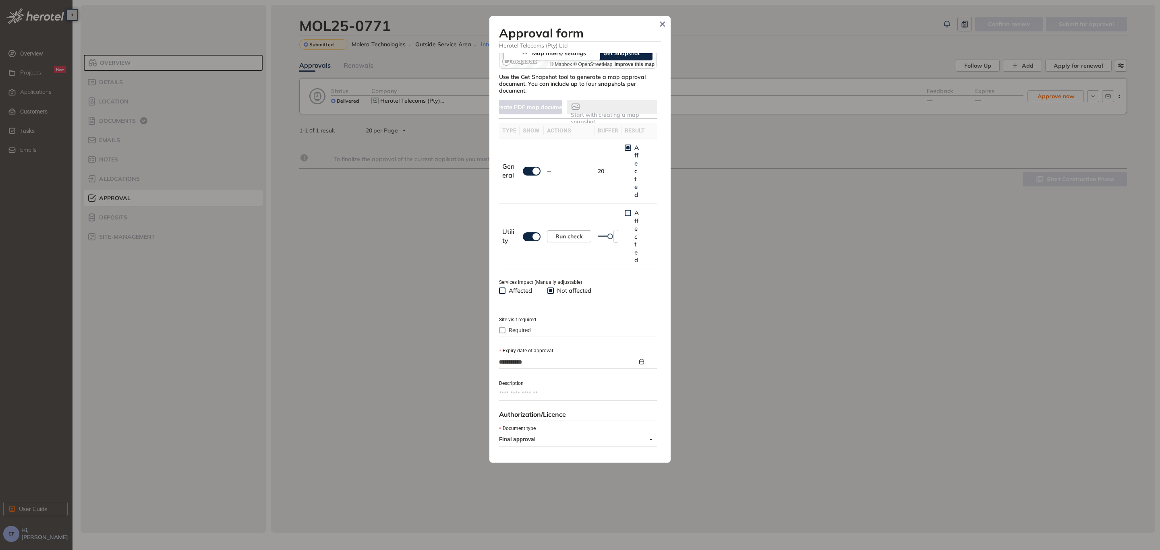
type textarea "**********"
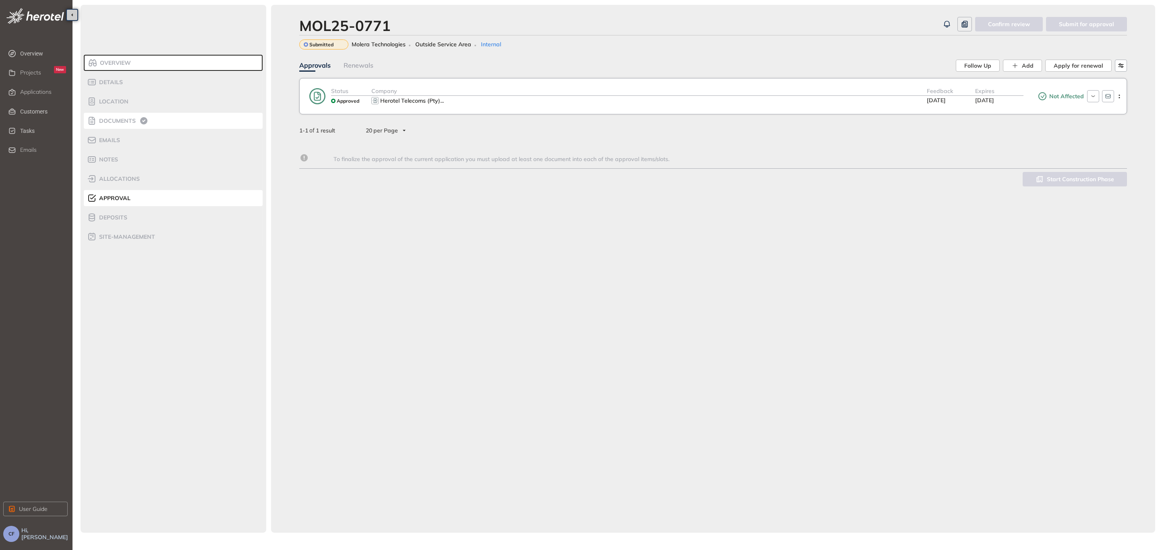
click at [116, 123] on span "Documents" at bounding box center [116, 121] width 39 height 7
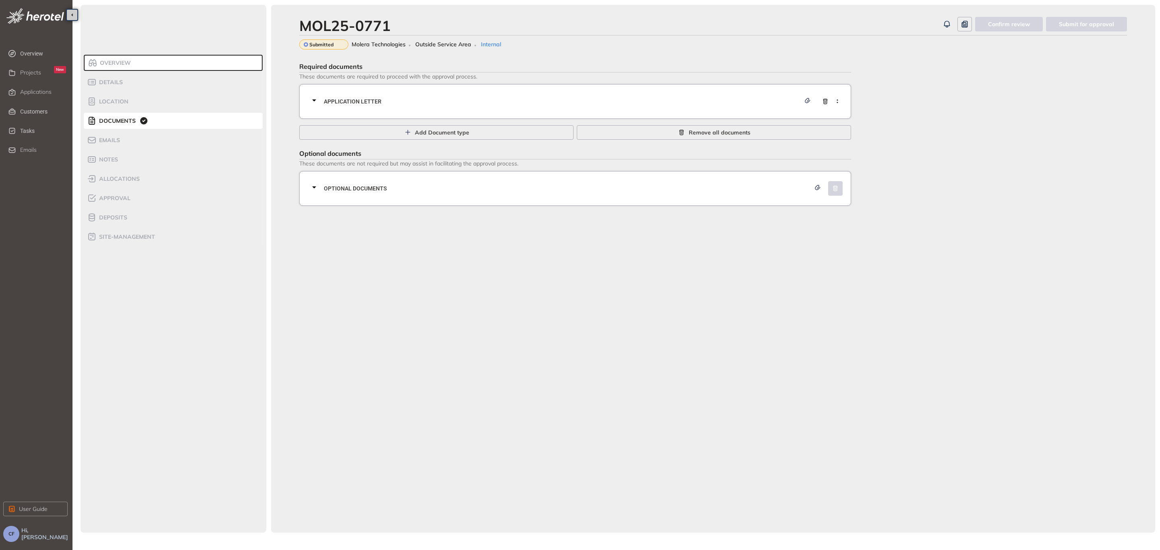
click at [356, 104] on span "Application letter" at bounding box center [562, 101] width 477 height 9
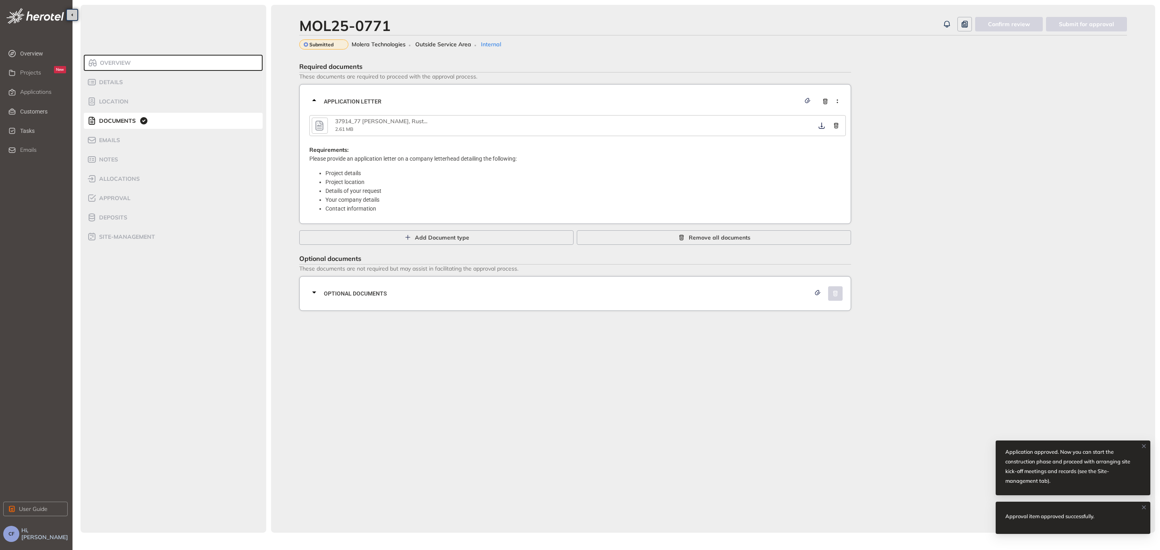
click at [316, 124] on icon "button" at bounding box center [319, 125] width 8 height 10
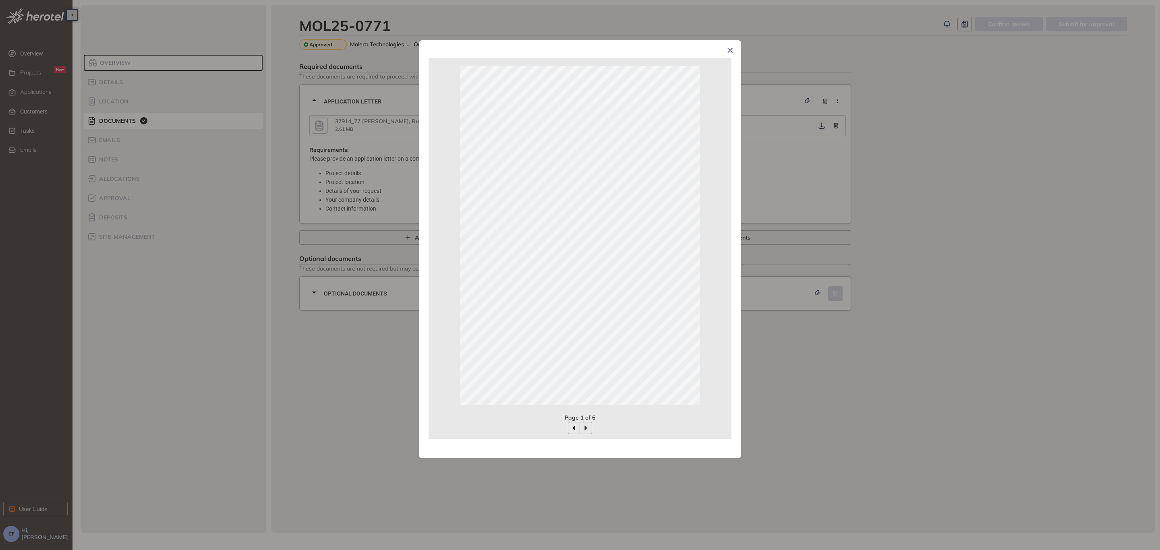
drag, startPoint x: 729, startPoint y: 55, endPoint x: 735, endPoint y: 58, distance: 6.7
click at [729, 55] on span "Close" at bounding box center [731, 51] width 22 height 22
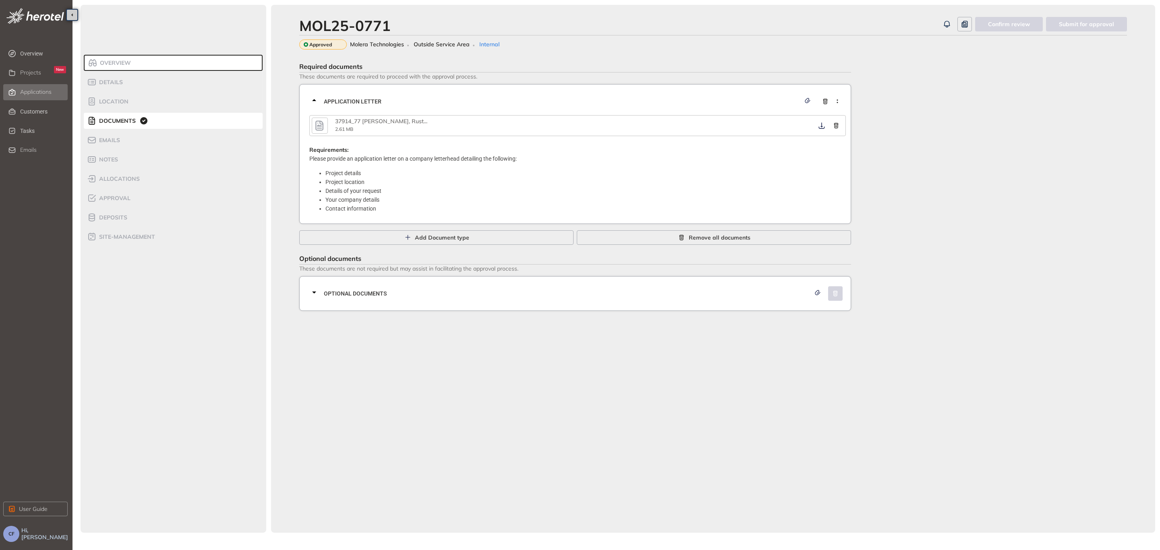
click at [19, 90] on li "Applications" at bounding box center [35, 92] width 64 height 16
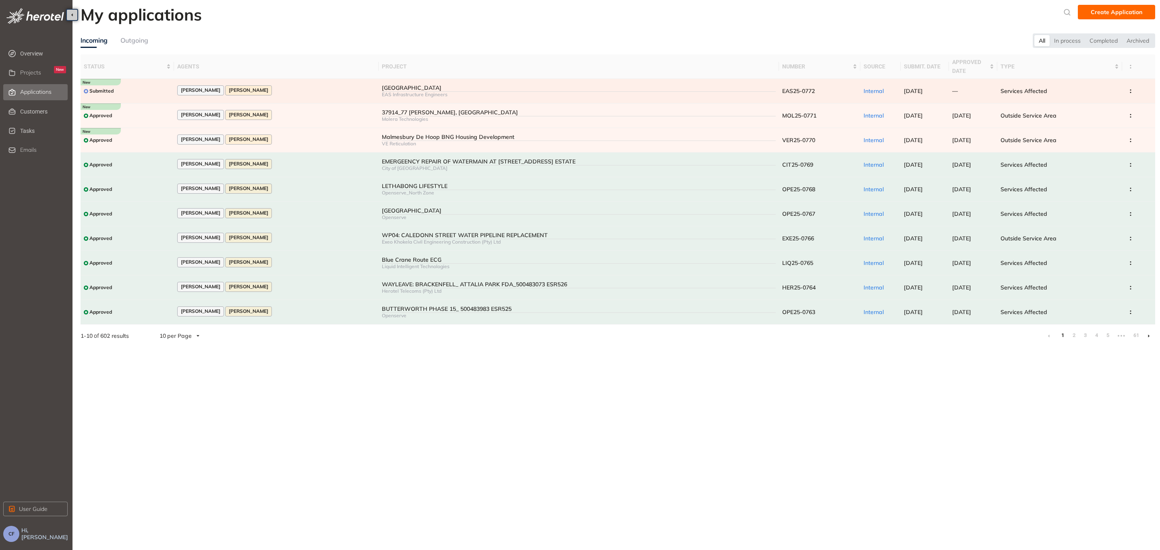
click at [382, 86] on div "[GEOGRAPHIC_DATA]" at bounding box center [579, 88] width 394 height 7
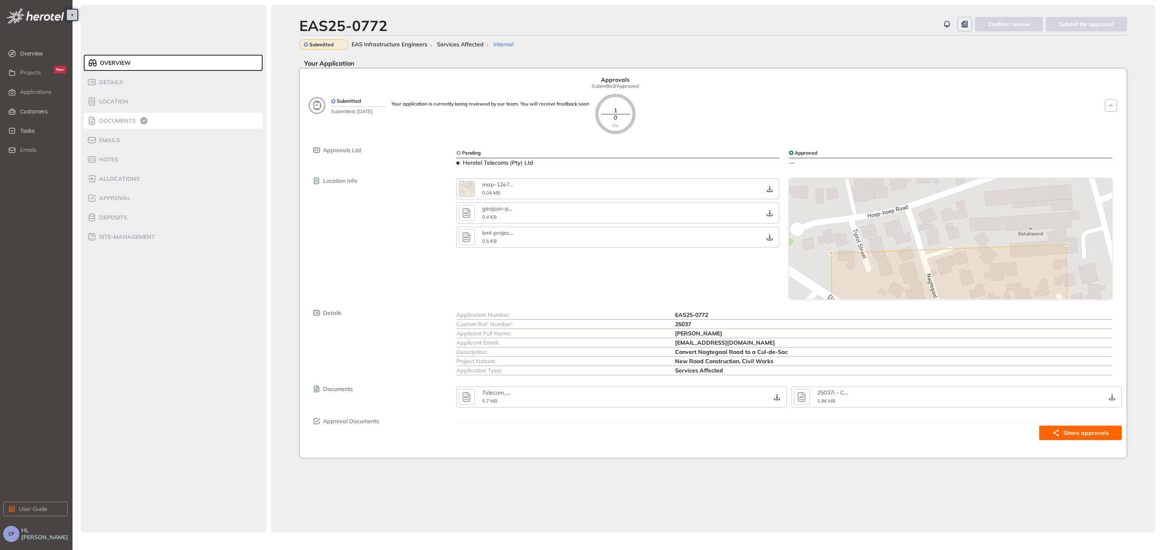
click at [110, 127] on li "Documents" at bounding box center [173, 121] width 179 height 16
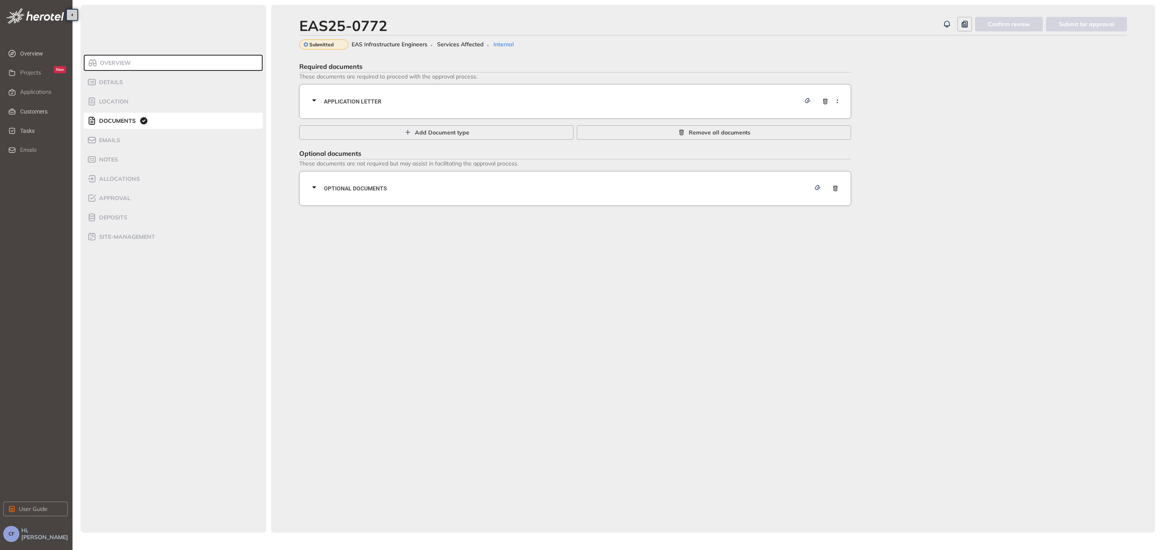
click at [617, 99] on span "Application letter" at bounding box center [562, 101] width 477 height 9
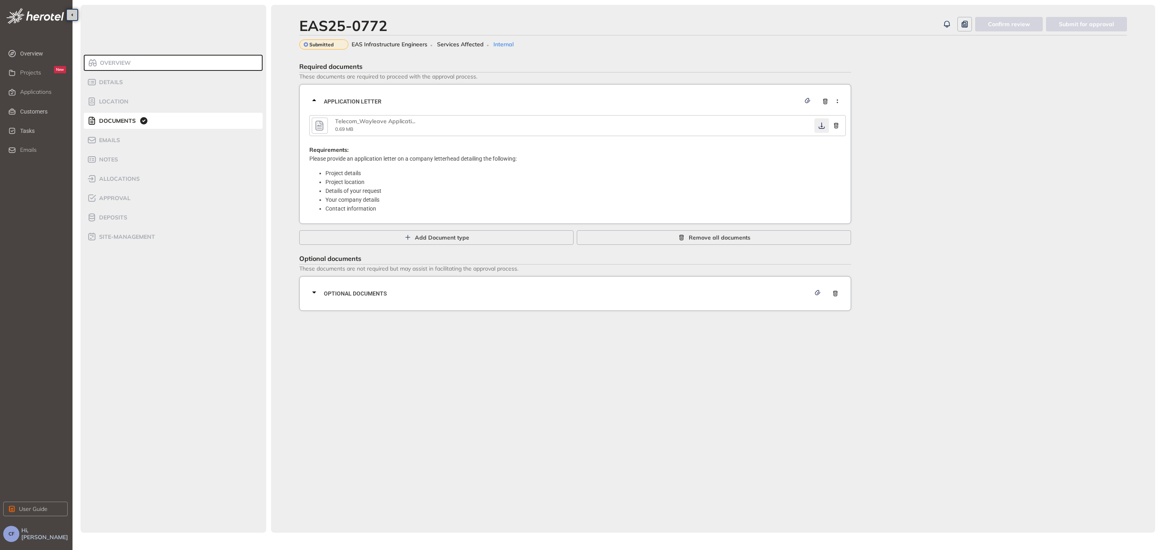
click at [822, 123] on icon "button" at bounding box center [822, 125] width 8 height 6
click at [602, 292] on span "Optional documents" at bounding box center [567, 293] width 487 height 9
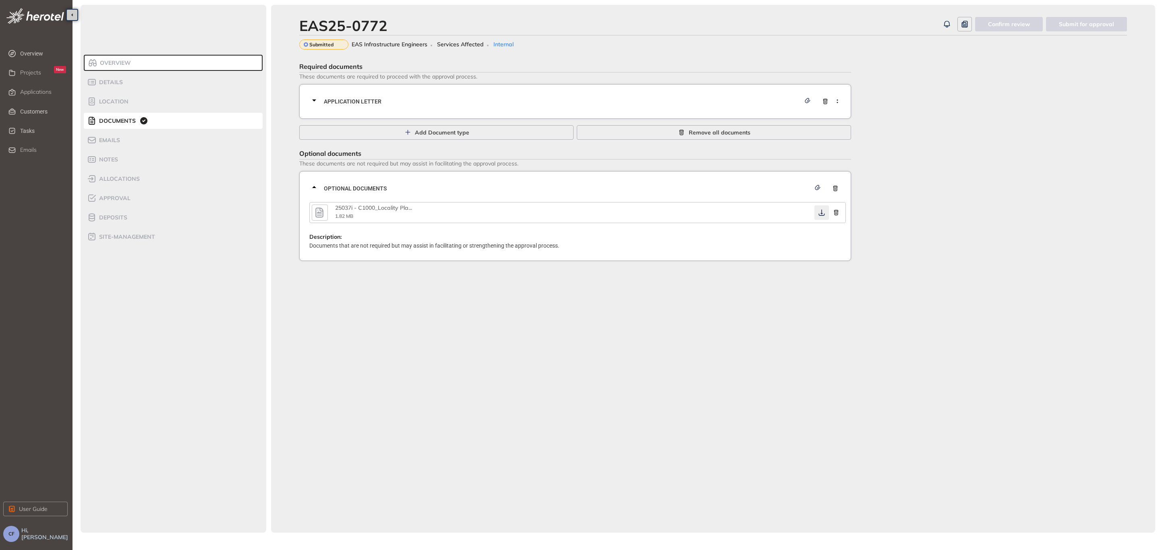
click at [822, 210] on icon "button" at bounding box center [822, 213] width 6 height 6
click at [131, 197] on div "Approval" at bounding box center [121, 198] width 68 height 10
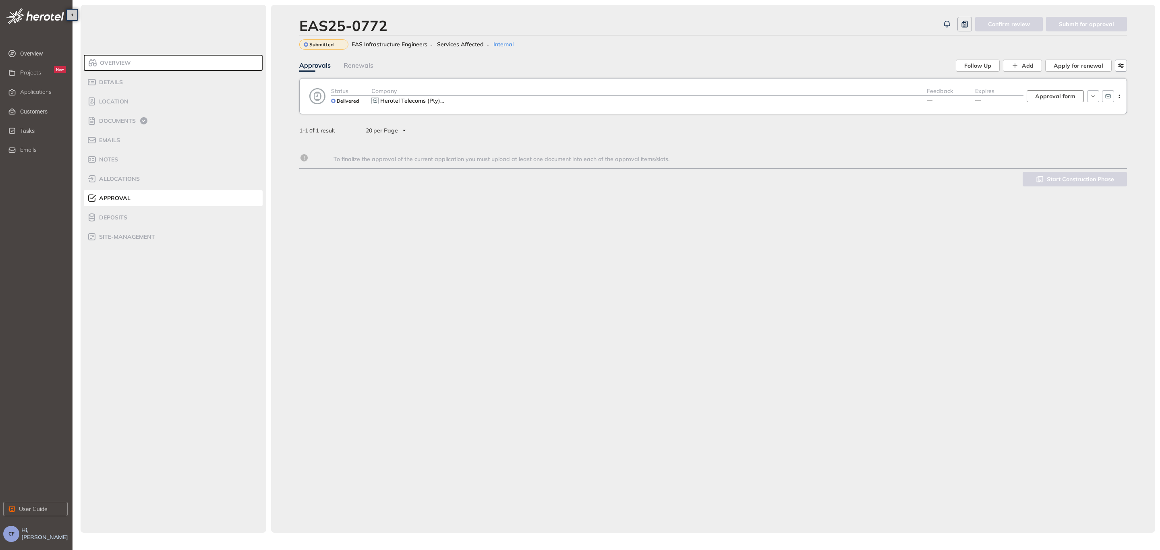
click at [1071, 94] on span "Approval form" at bounding box center [1055, 96] width 40 height 9
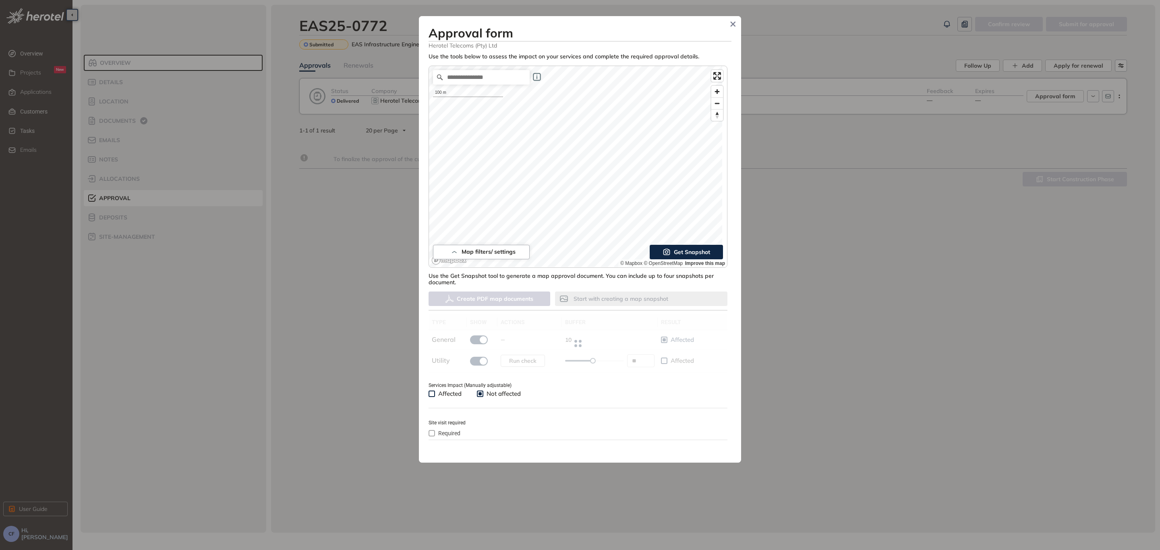
type input "**"
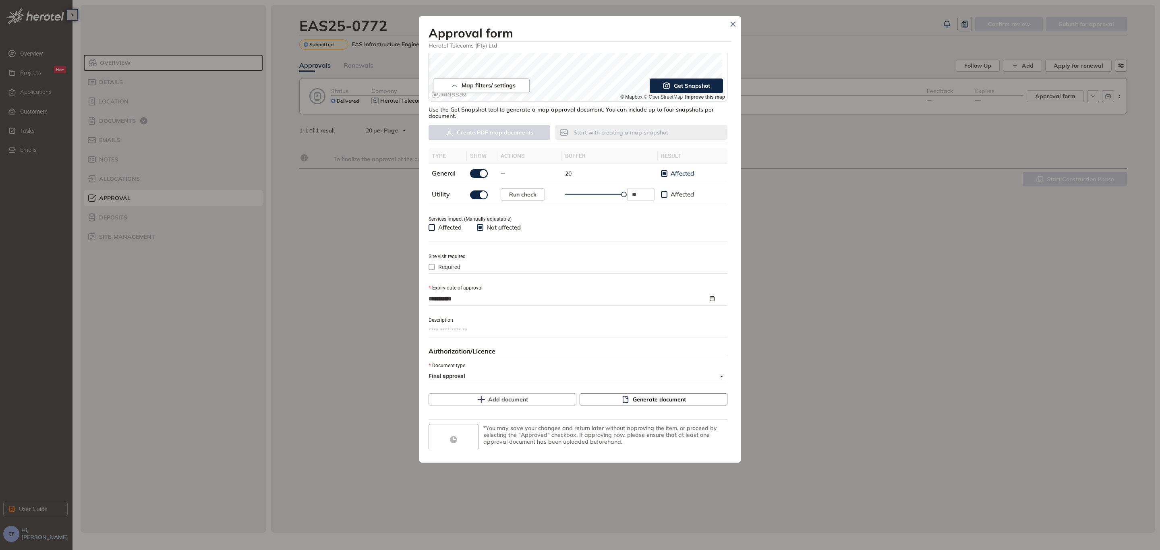
scroll to position [185, 0]
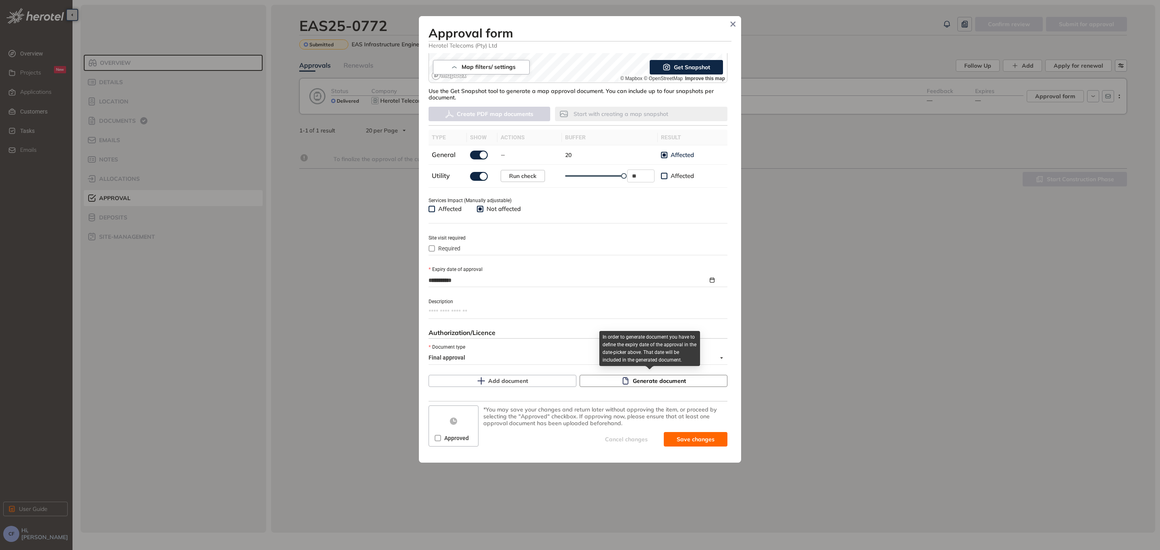
click at [613, 383] on button "Generate document" at bounding box center [654, 381] width 148 height 12
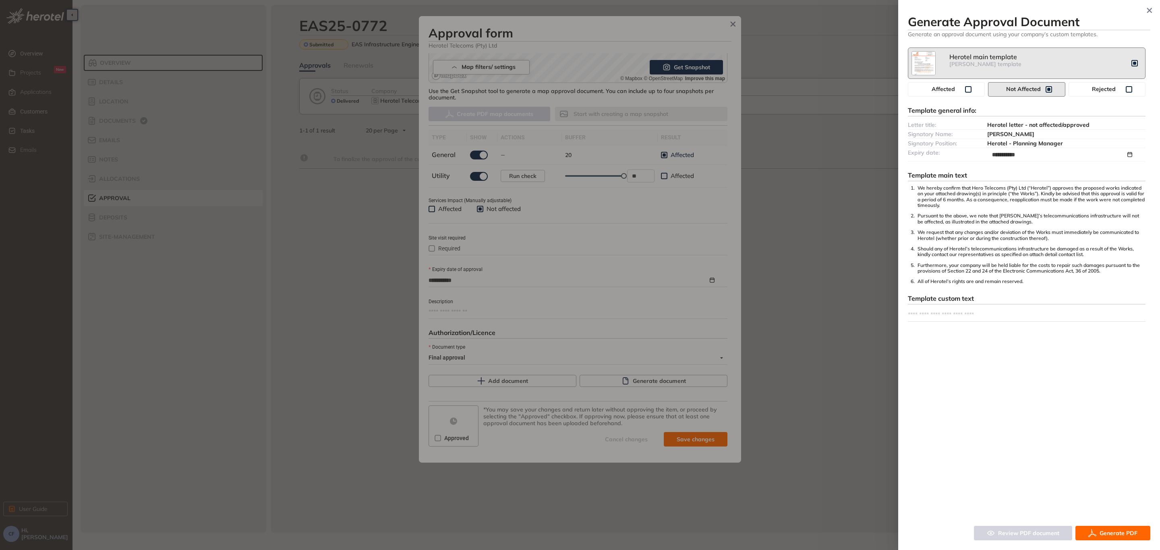
click at [1104, 535] on span "Generate PDF" at bounding box center [1119, 533] width 38 height 9
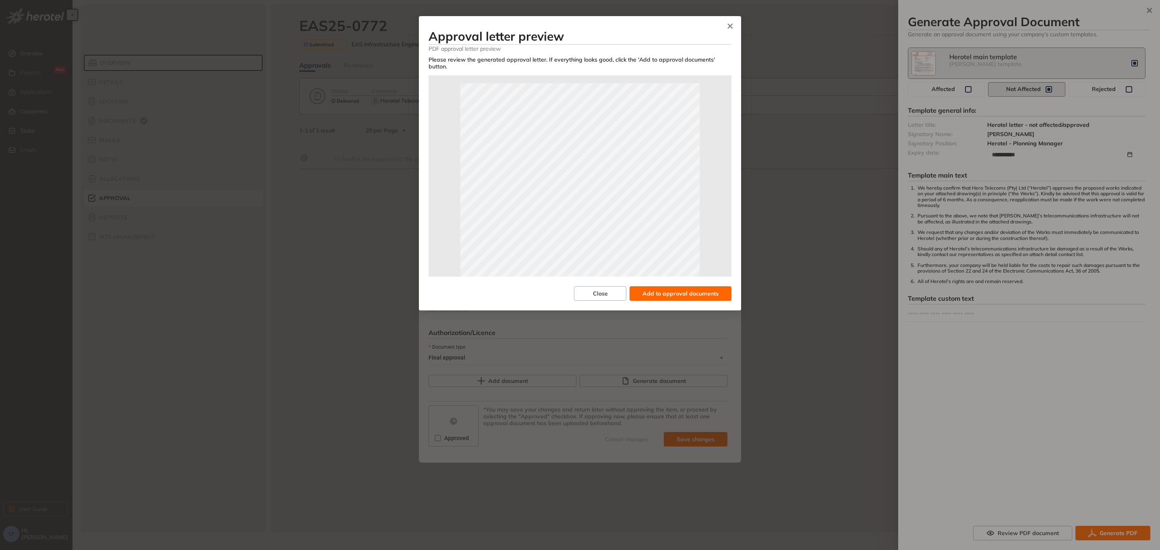
click at [691, 289] on span "Add to approval documents" at bounding box center [681, 293] width 76 height 9
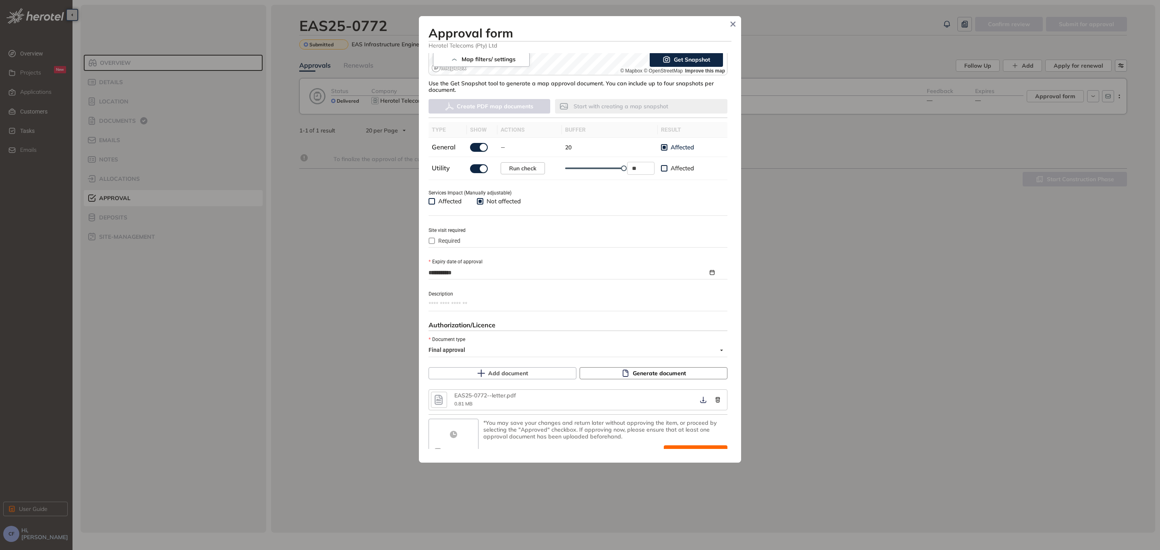
scroll to position [205, 0]
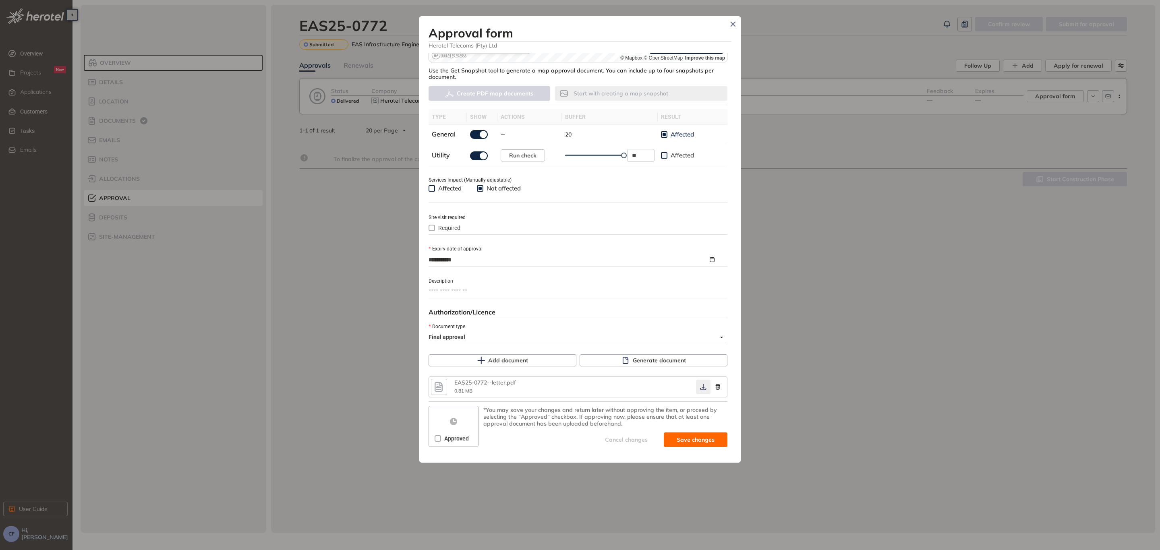
click at [699, 385] on icon "button" at bounding box center [703, 387] width 8 height 6
click at [444, 435] on span "Approved" at bounding box center [456, 438] width 31 height 9
click at [688, 436] on span "Save and approve" at bounding box center [689, 440] width 50 height 9
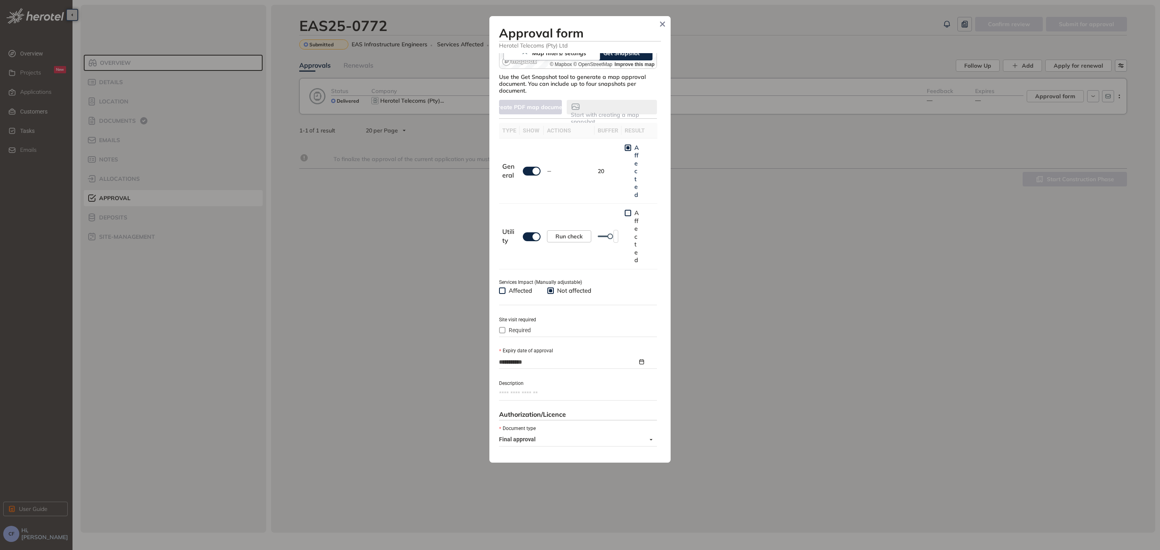
type textarea "**********"
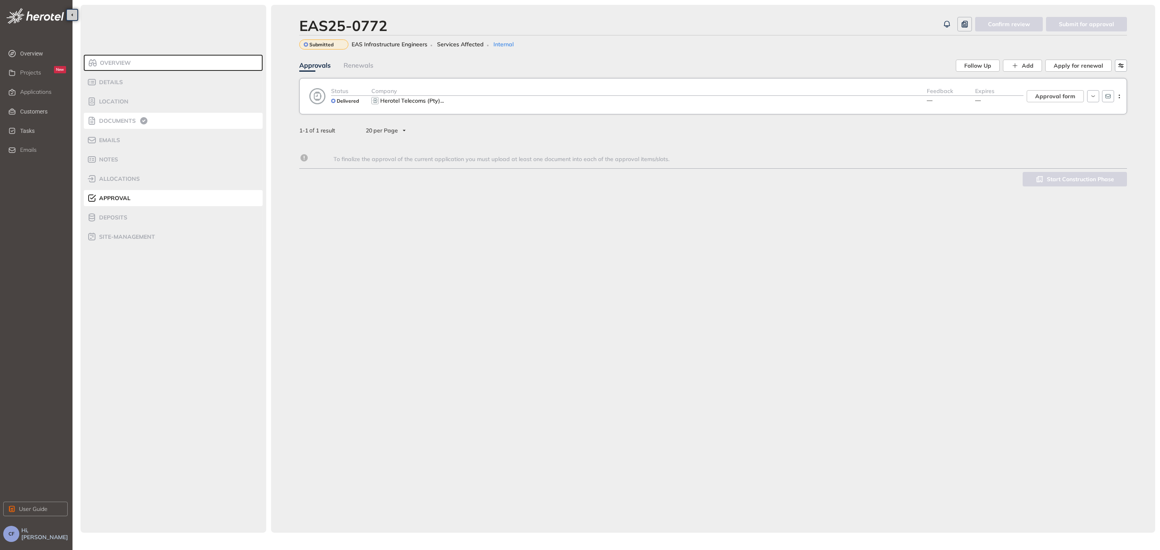
click at [124, 121] on span "Documents" at bounding box center [116, 121] width 39 height 7
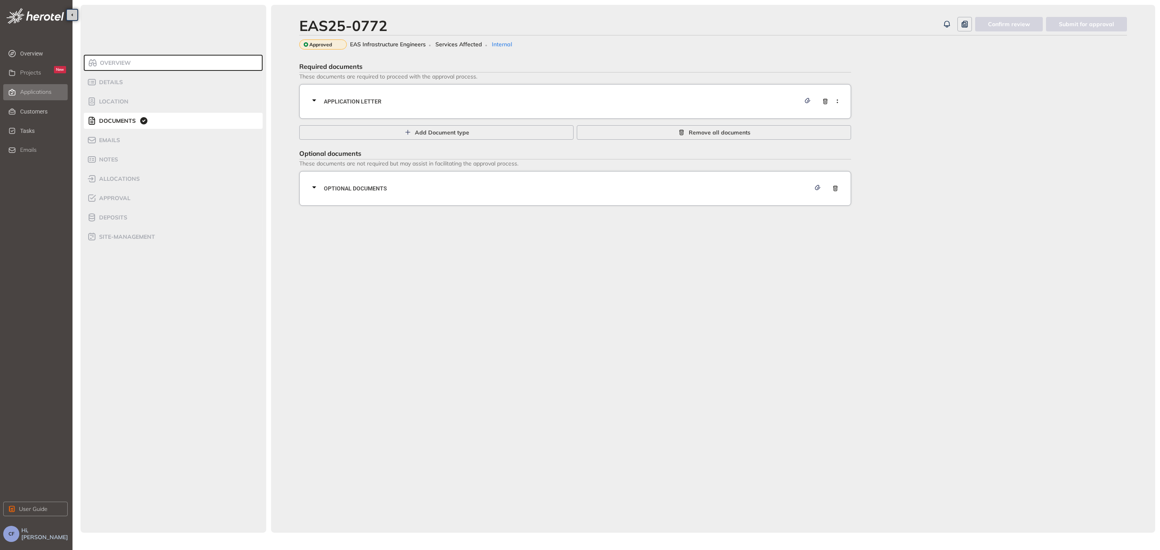
click at [15, 87] on li "Applications" at bounding box center [35, 92] width 64 height 16
